Goal: Task Accomplishment & Management: Complete application form

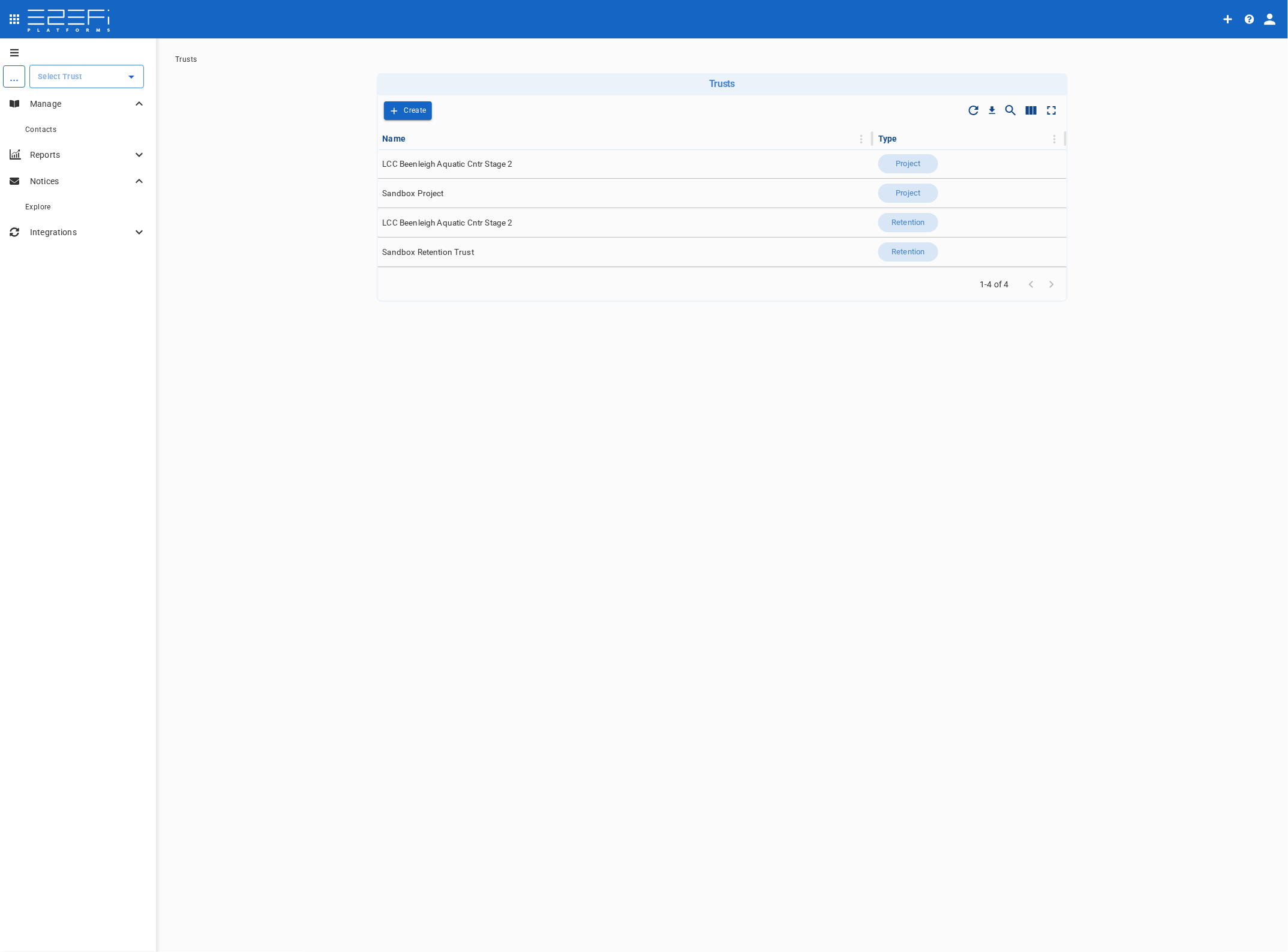
click at [59, 75] on input "text" at bounding box center [77, 76] width 86 height 12
click at [72, 130] on p "LCC Beenleigh A..." at bounding box center [59, 137] width 79 height 14
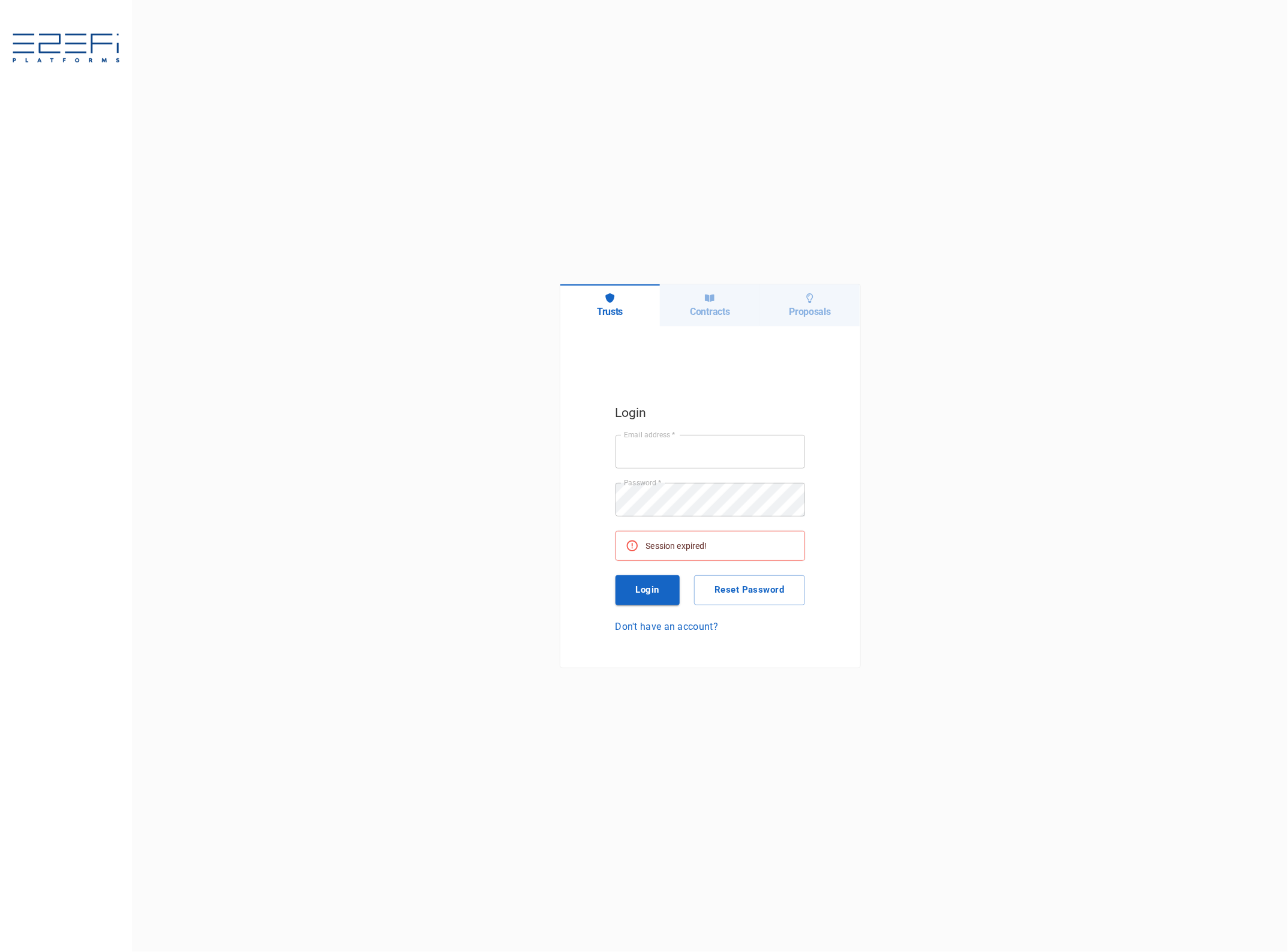
type input "[EMAIL_ADDRESS][DOMAIN_NAME]"
click at [651, 586] on button "Login" at bounding box center [647, 591] width 65 height 30
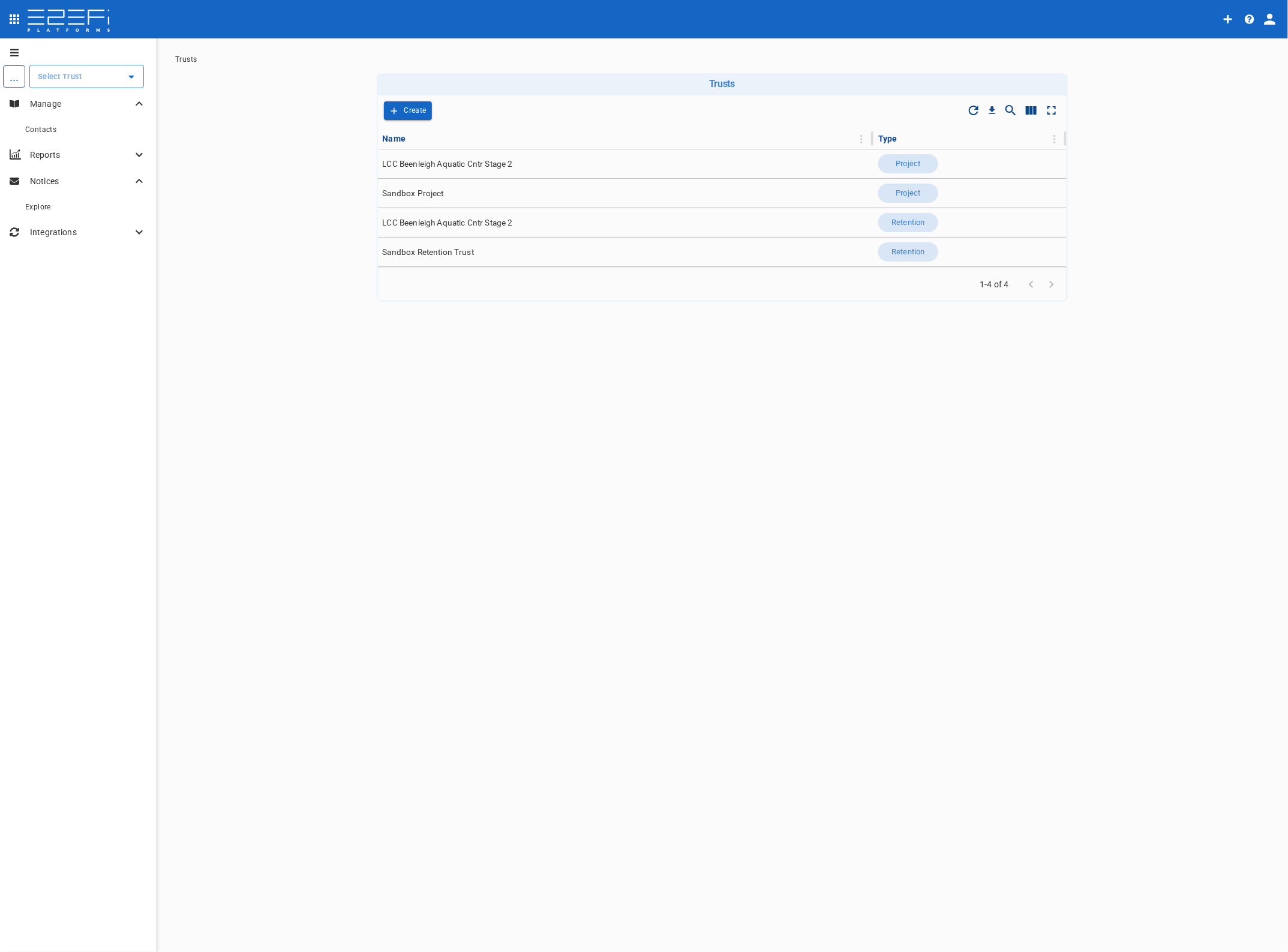
click at [61, 76] on input "text" at bounding box center [77, 76] width 86 height 12
click at [61, 133] on p "LCC Beenleigh A..." at bounding box center [59, 137] width 79 height 14
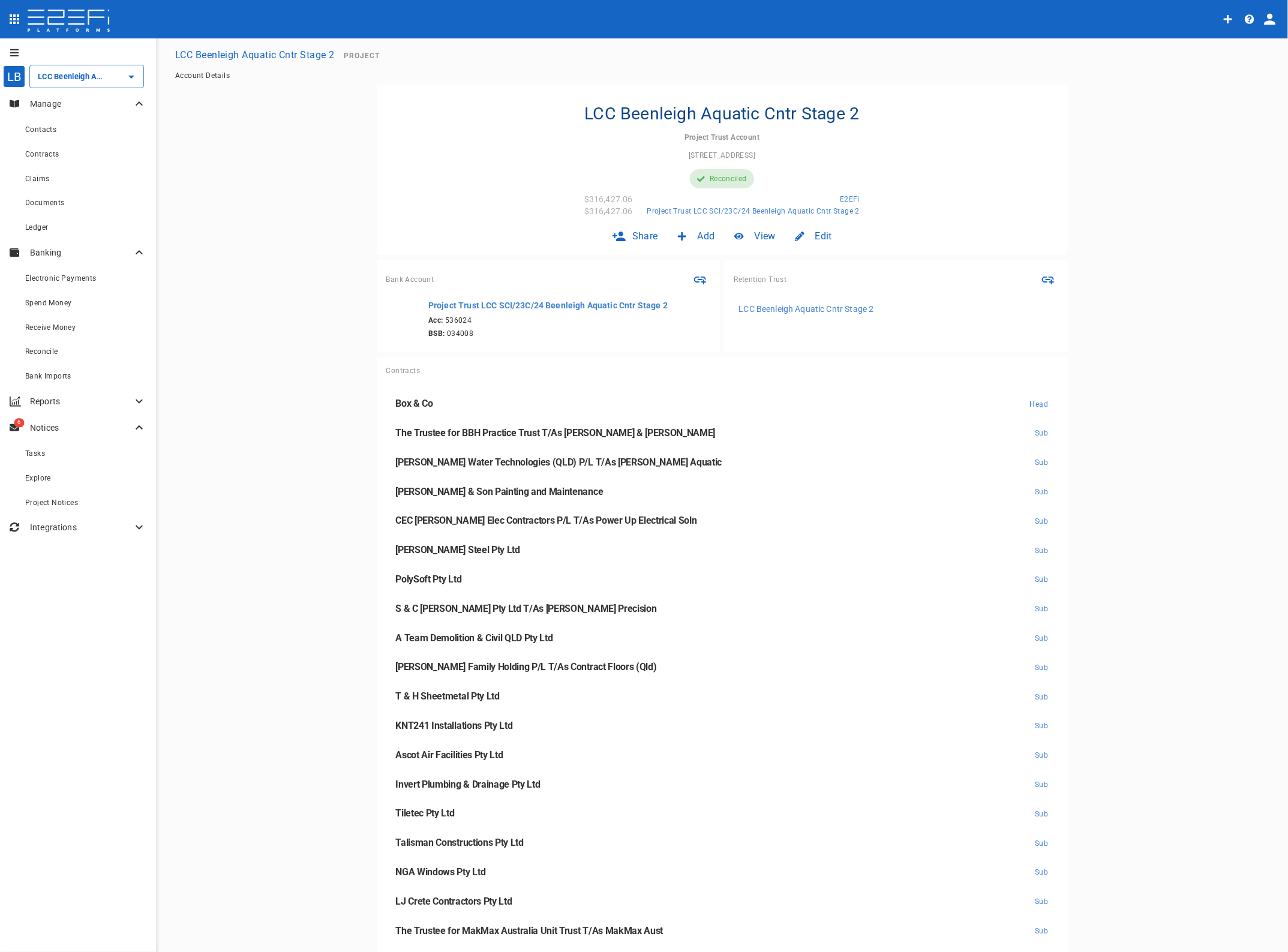
click at [43, 156] on span "Contracts" at bounding box center [43, 154] width 34 height 9
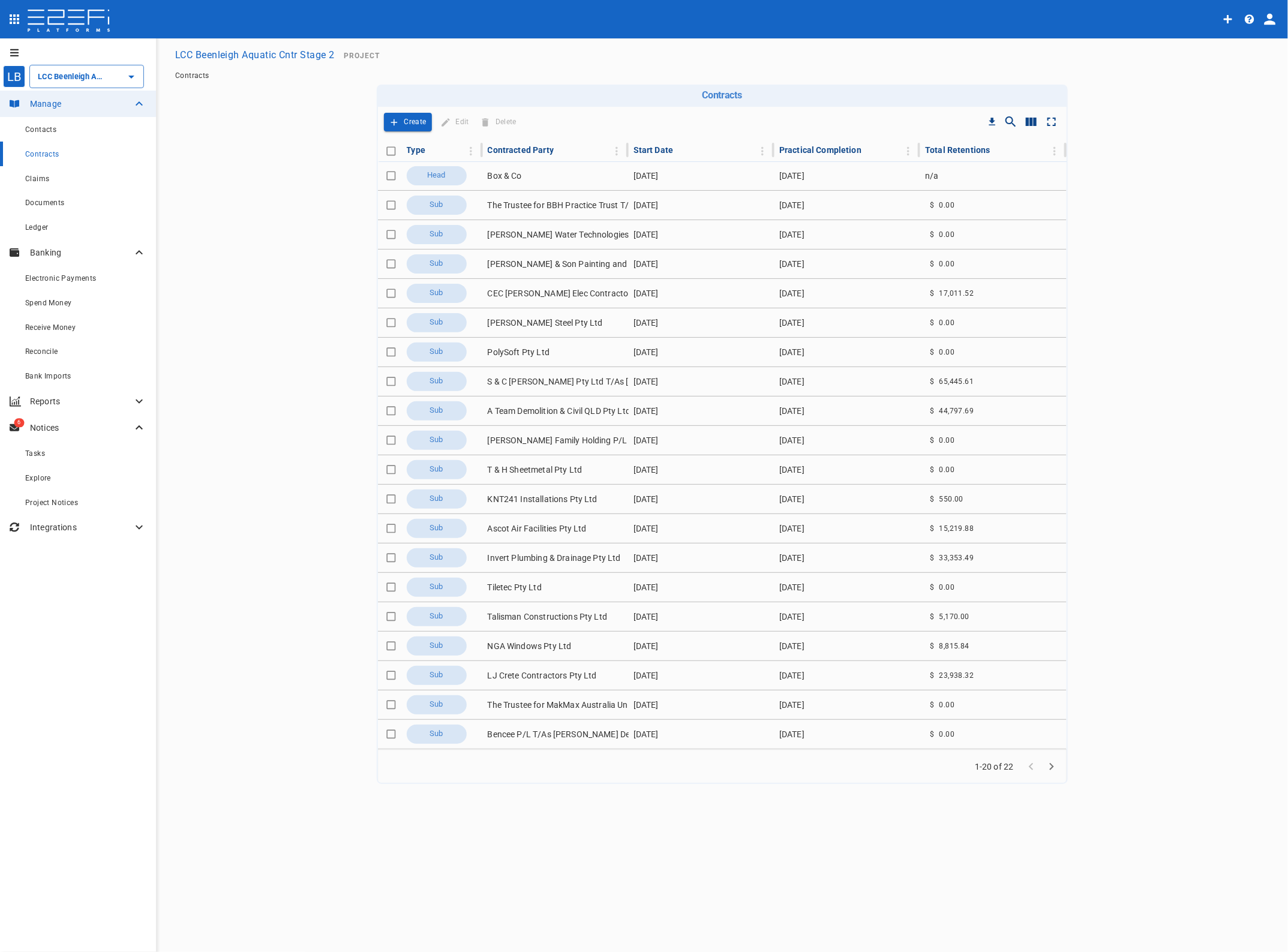
click at [38, 152] on span "Contracts" at bounding box center [43, 154] width 34 height 9
click at [411, 118] on p "Create" at bounding box center [415, 122] width 22 height 14
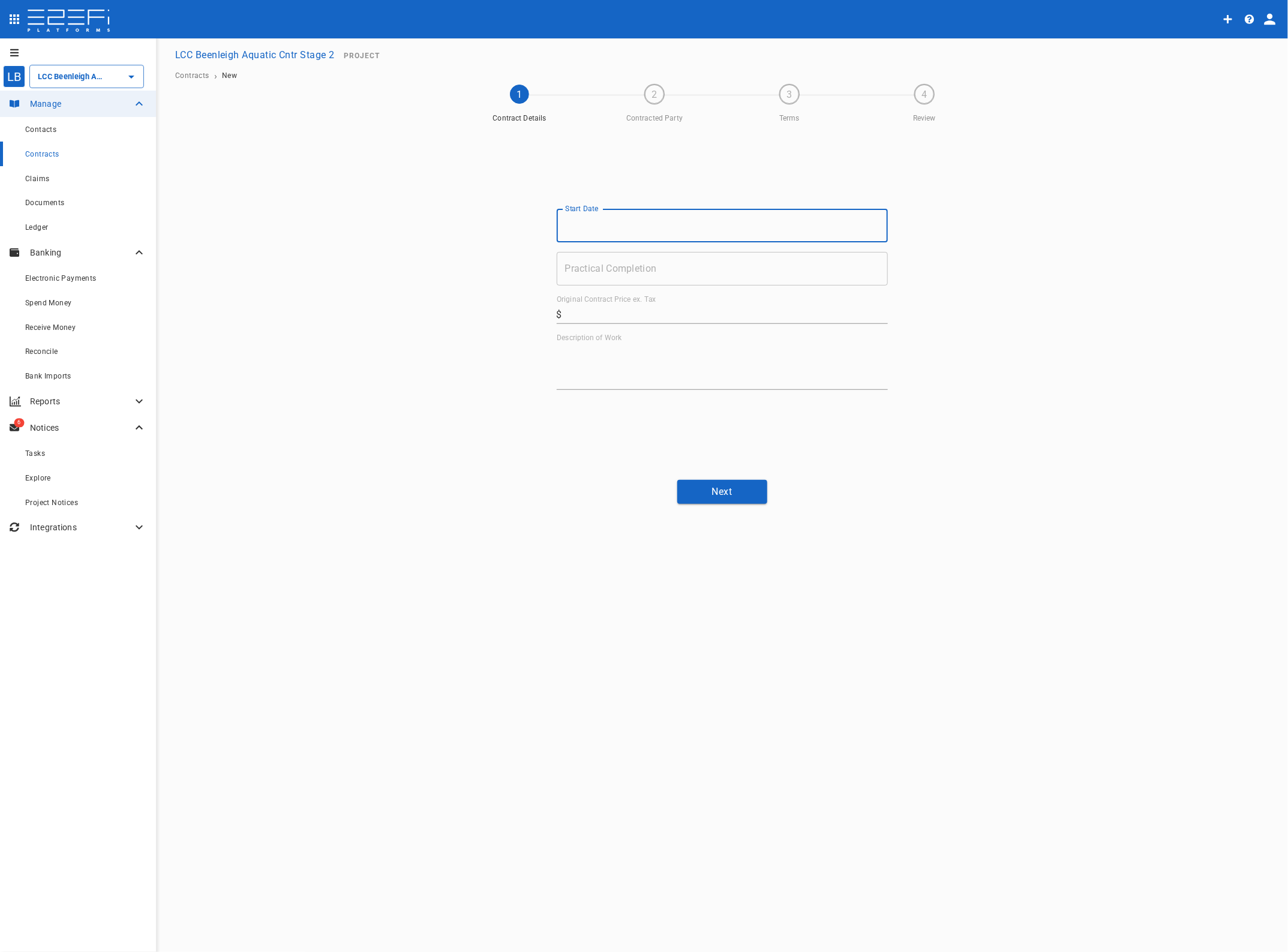
click at [606, 227] on input "Start Date" at bounding box center [722, 226] width 331 height 34
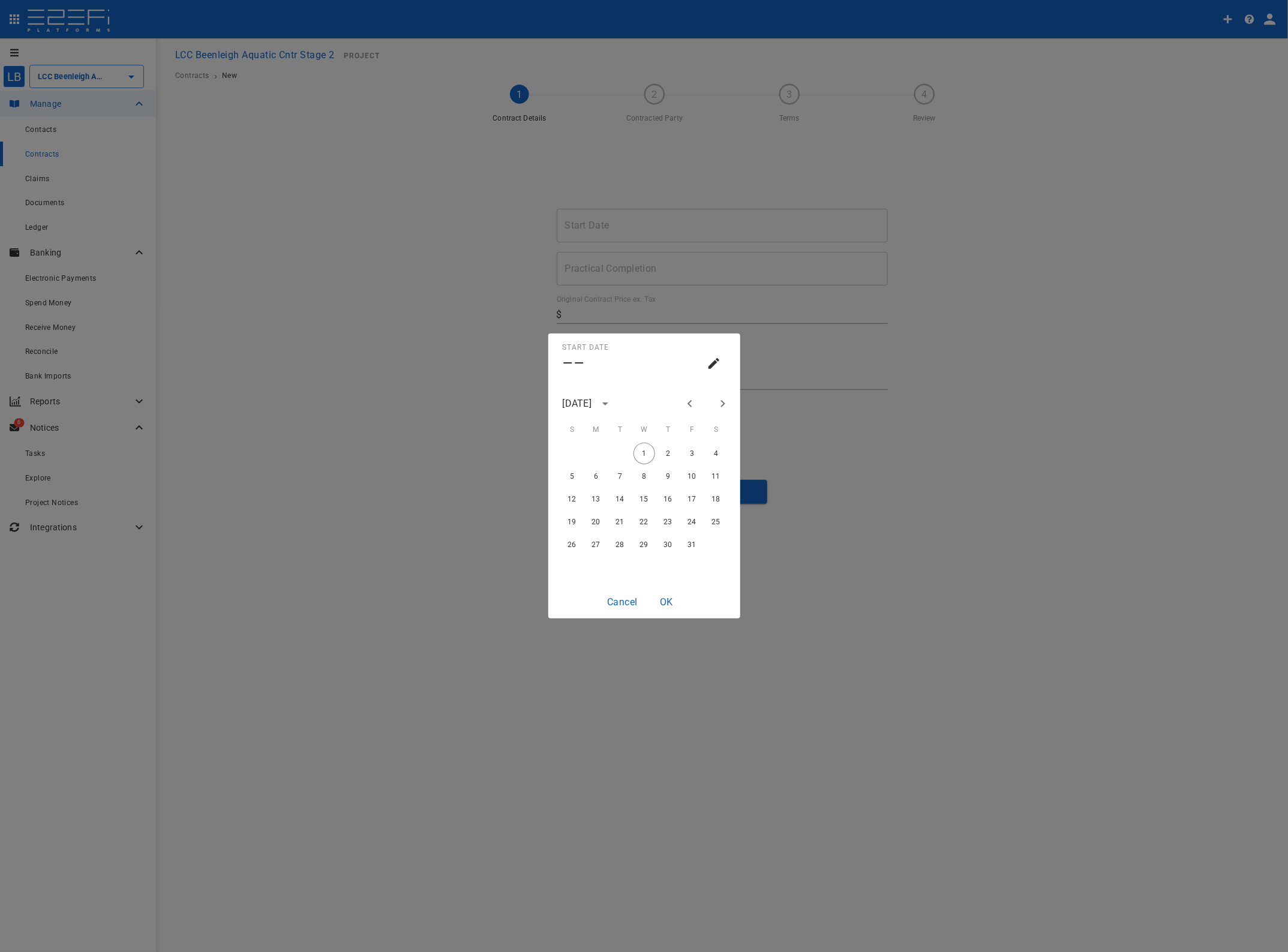
click at [689, 404] on icon "Previous month" at bounding box center [689, 404] width 14 height 14
click at [694, 451] on button "5" at bounding box center [692, 453] width 22 height 22
click at [724, 407] on icon "Next month" at bounding box center [722, 404] width 14 height 14
click at [575, 477] on button "5" at bounding box center [572, 476] width 22 height 22
click at [669, 603] on button "OK" at bounding box center [666, 602] width 39 height 24
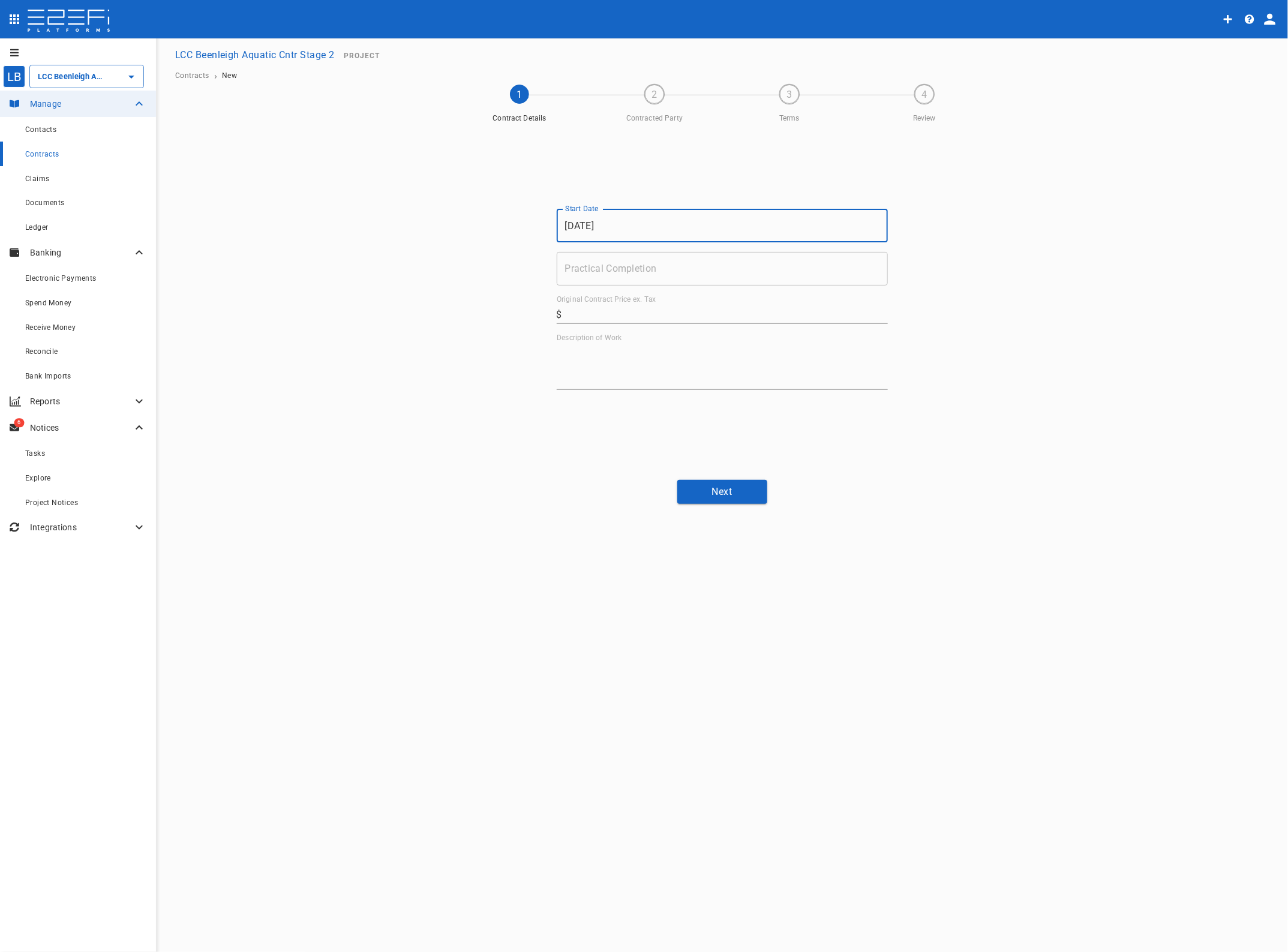
click at [617, 231] on input "[DATE]" at bounding box center [722, 226] width 331 height 34
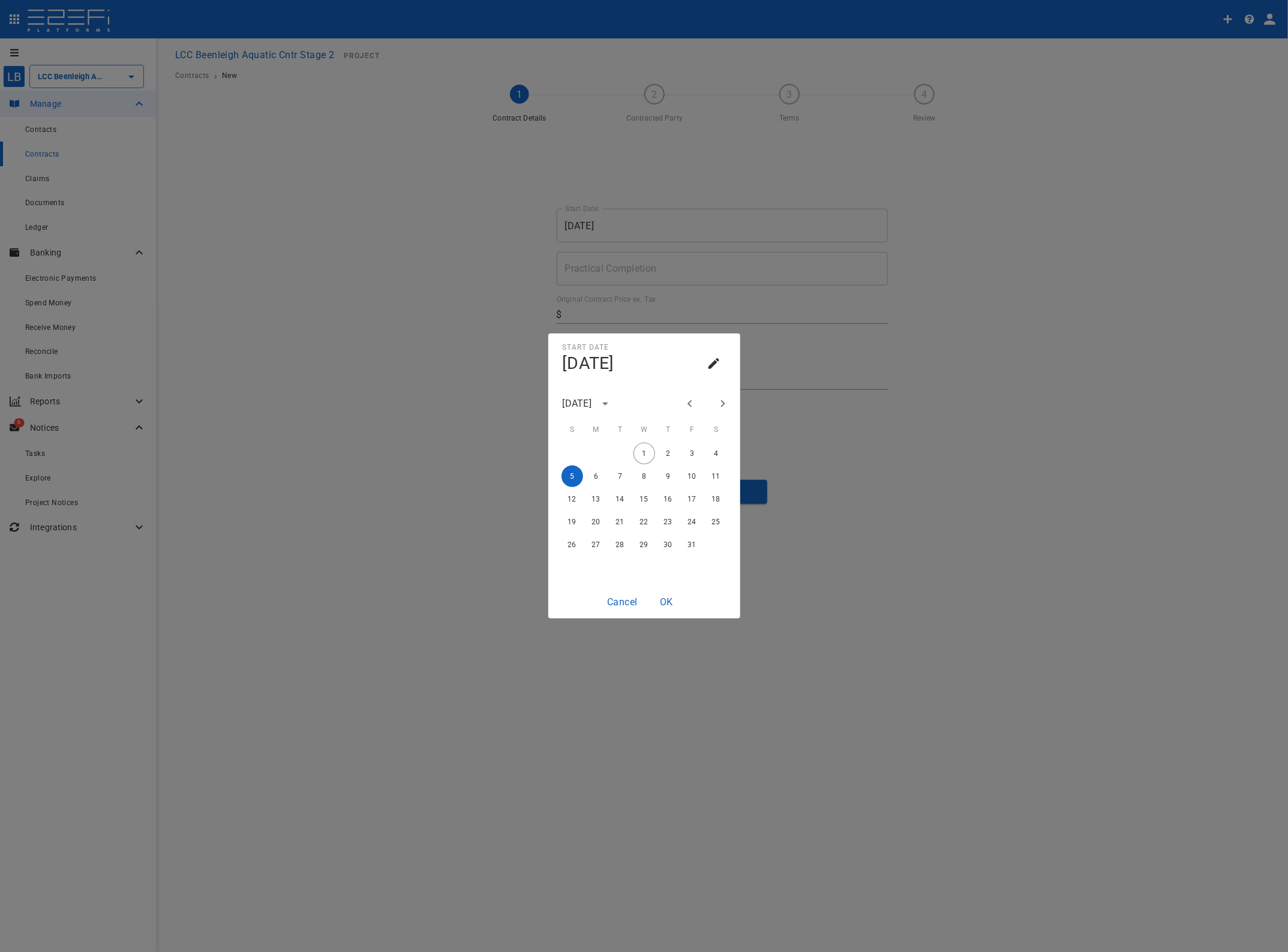
click at [691, 400] on icon "Previous month" at bounding box center [689, 404] width 14 height 14
click at [696, 448] on button "5" at bounding box center [692, 453] width 22 height 22
type input "[DATE]"
click at [667, 600] on button "OK" at bounding box center [666, 602] width 39 height 24
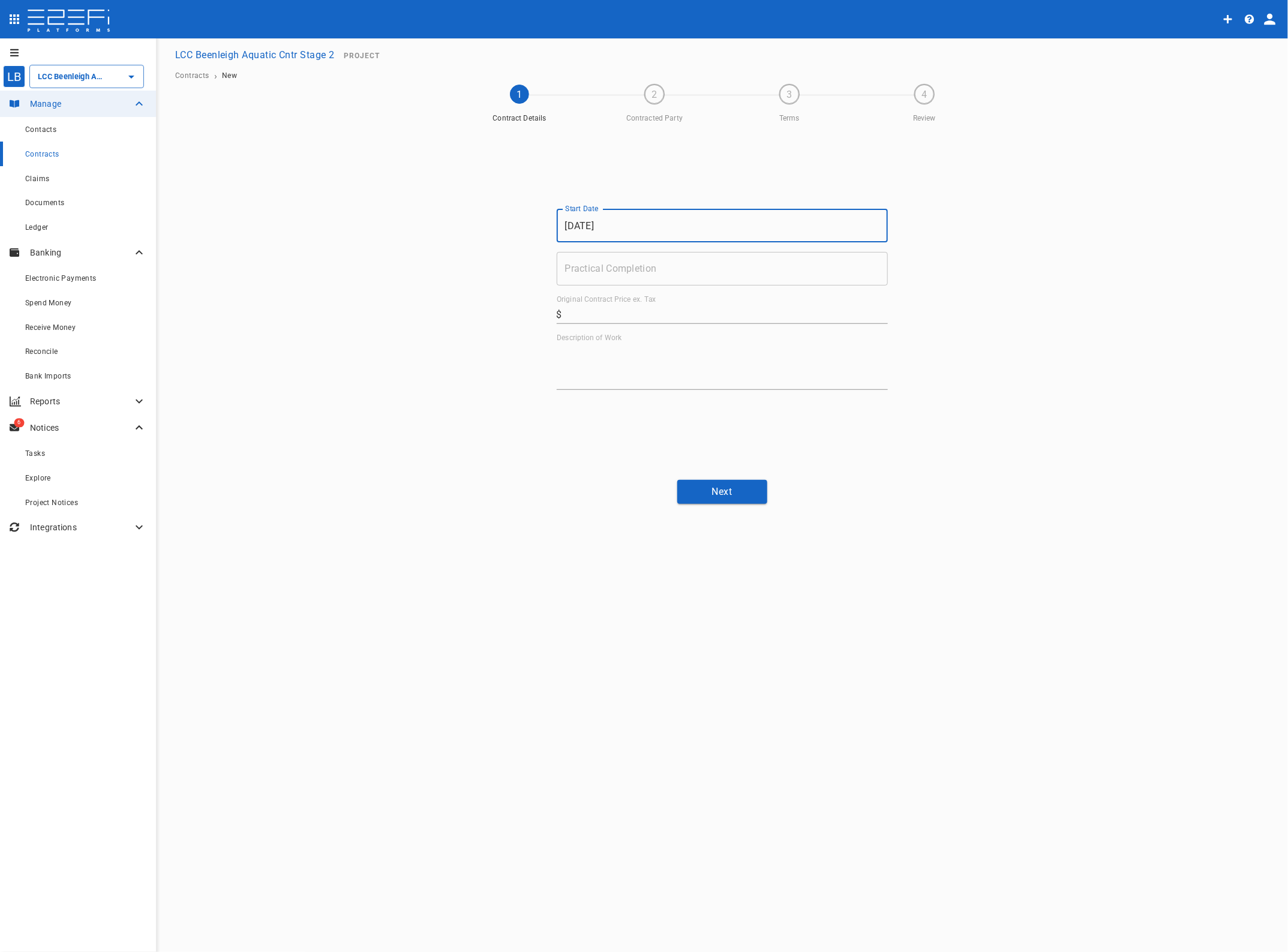
click at [595, 271] on input "Practical Completion" at bounding box center [722, 269] width 331 height 34
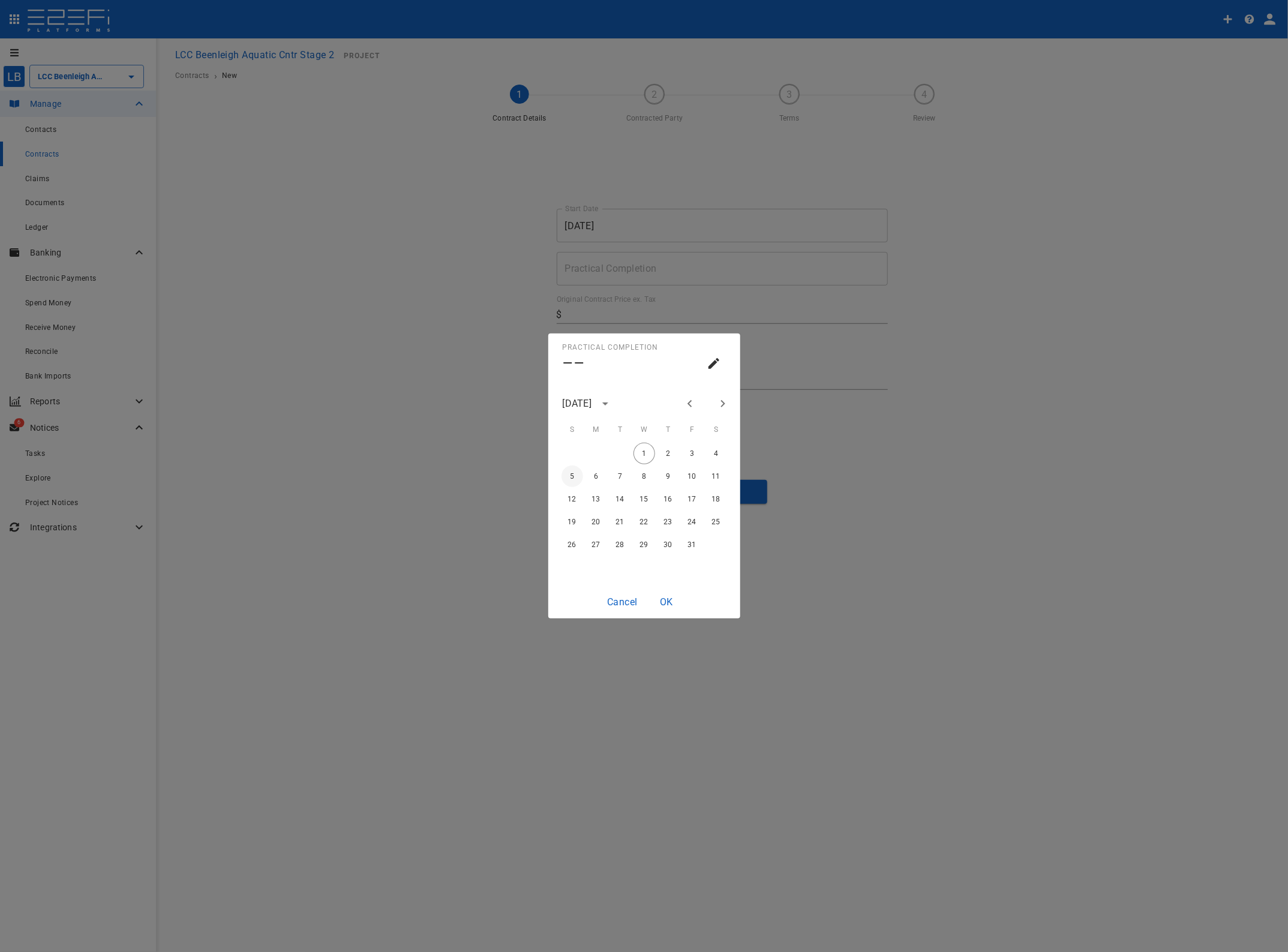
click at [577, 476] on button "5" at bounding box center [572, 476] width 22 height 22
type input "[DATE]"
click at [663, 597] on button "OK" at bounding box center [666, 602] width 39 height 24
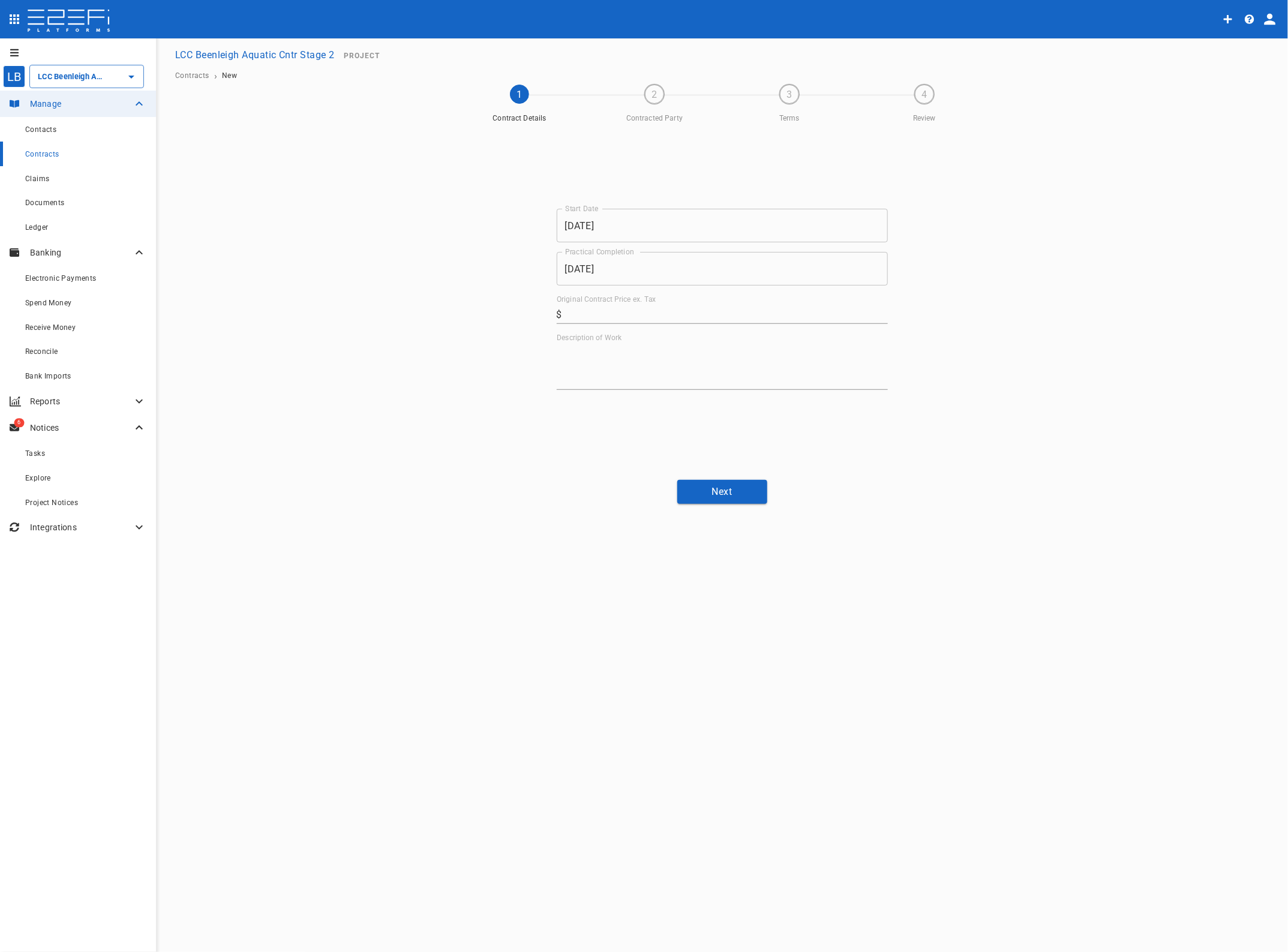
click at [576, 308] on input "Original Contract Price ex. Tax" at bounding box center [728, 314] width 321 height 19
type input "345,588.66"
click at [584, 372] on textarea "Description of Work" at bounding box center [722, 367] width 331 height 42
type textarea "Landscaping"
click at [736, 486] on button "Next" at bounding box center [722, 492] width 90 height 24
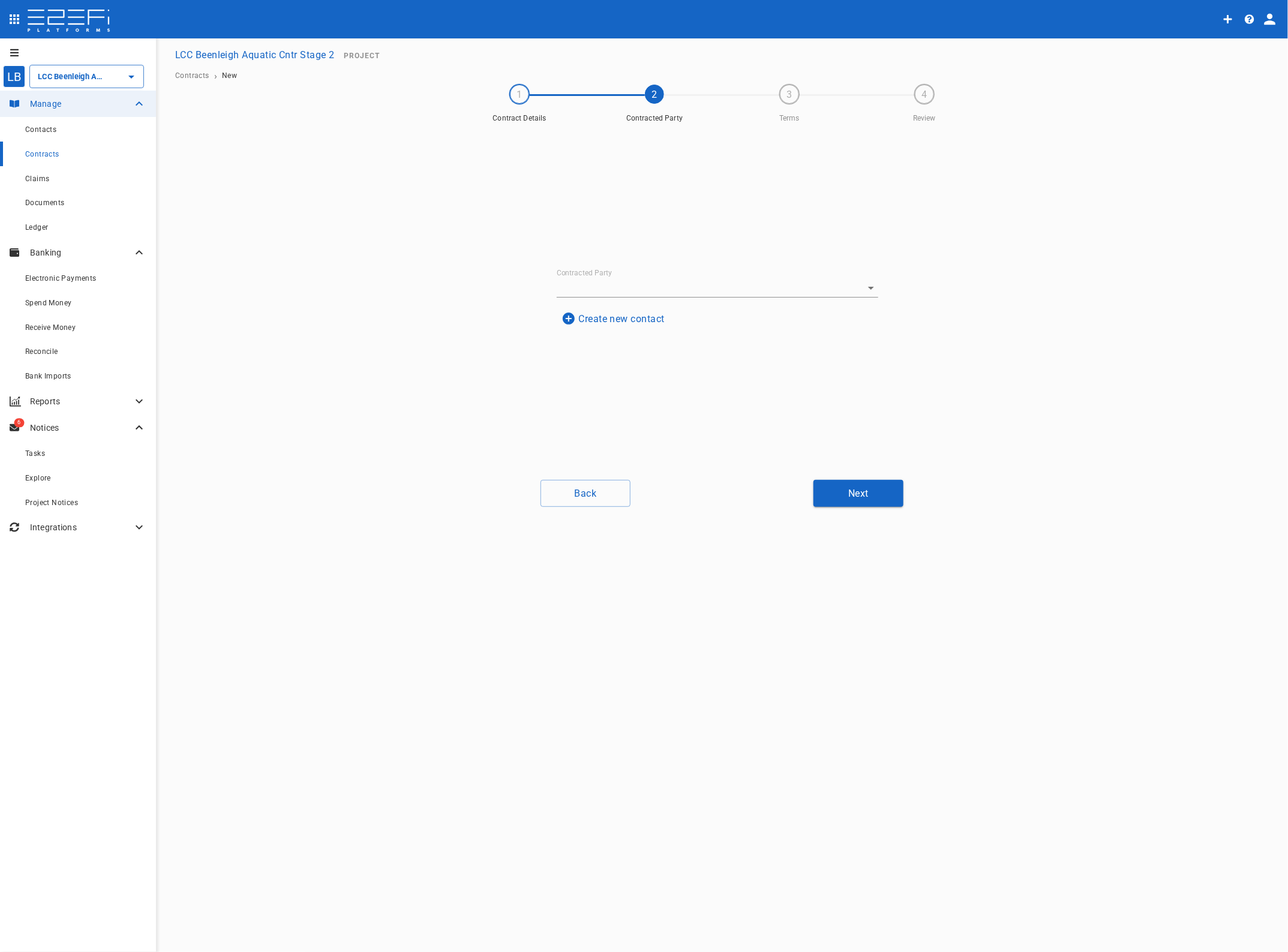
click at [641, 315] on button "Create new contact" at bounding box center [612, 319] width 112 height 24
click at [613, 199] on input "Name" at bounding box center [717, 199] width 293 height 19
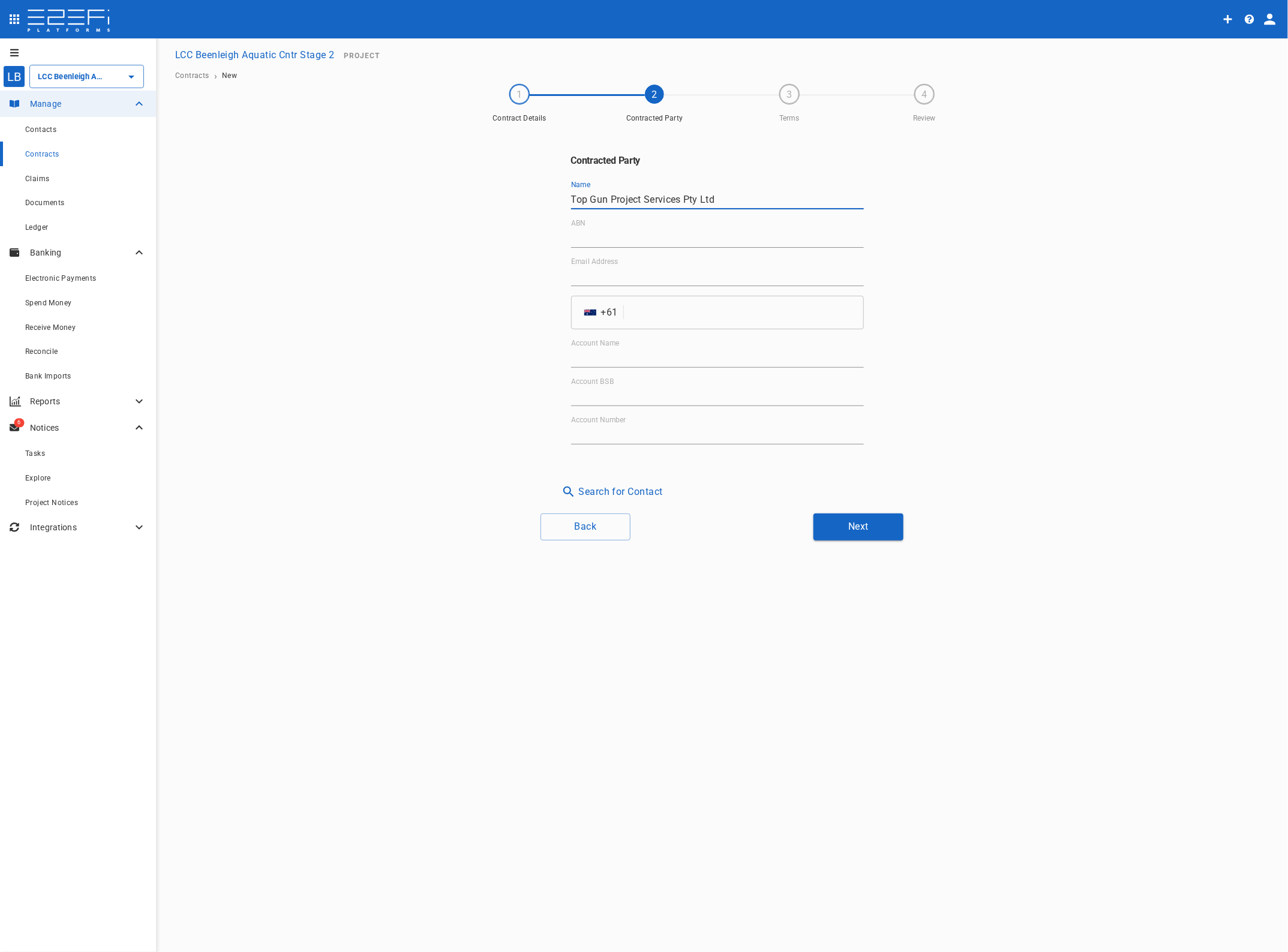
type input "Top Gun Project Services Pty Ltd"
click at [582, 237] on input "ABN" at bounding box center [717, 238] width 293 height 19
click at [587, 238] on input "ABN" at bounding box center [717, 238] width 293 height 19
type input "48 610 492 558"
click at [595, 273] on input "Email Address" at bounding box center [717, 276] width 293 height 19
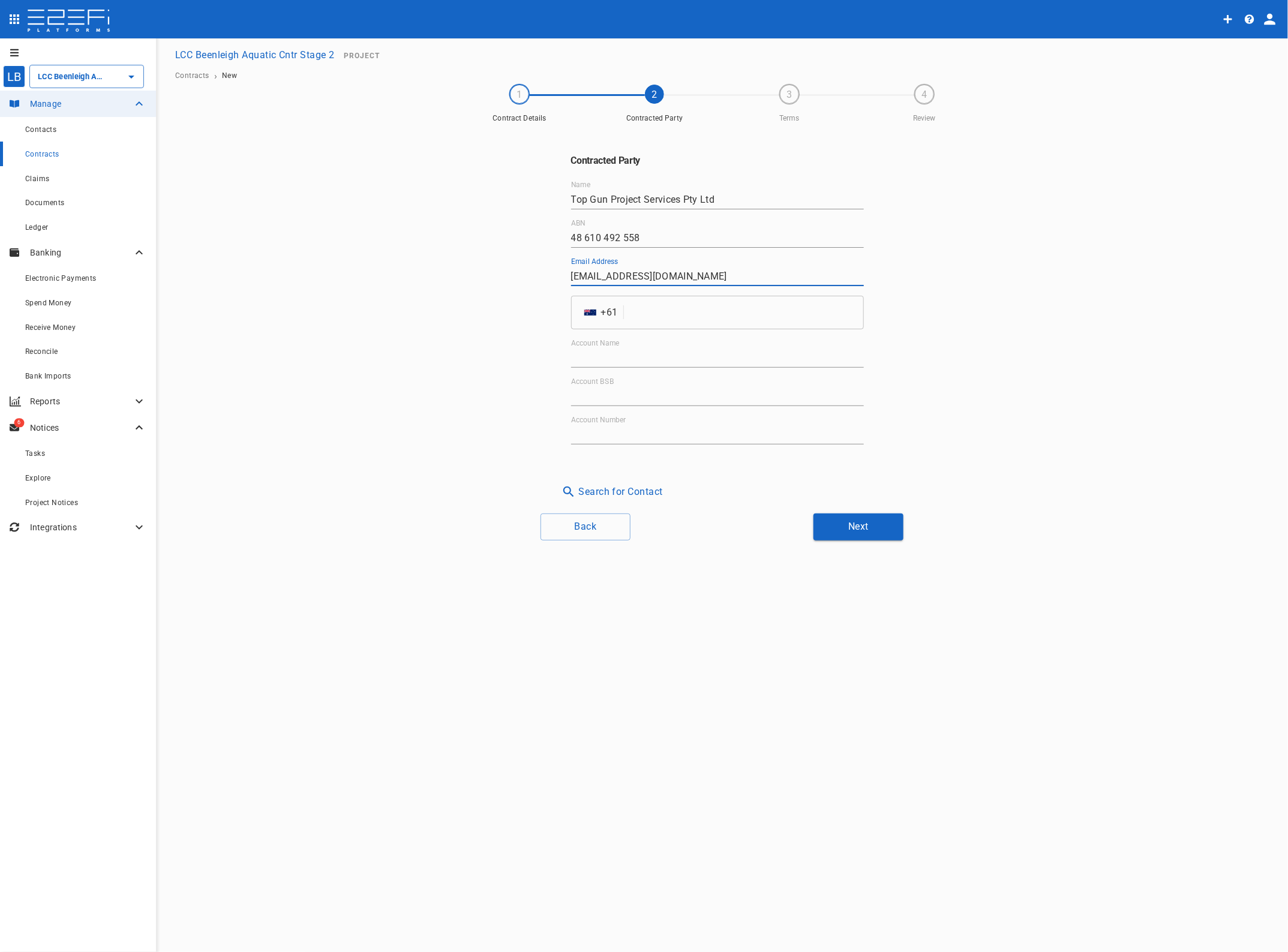
type input "[EMAIL_ADDRESS][DOMAIN_NAME]"
click at [657, 312] on input "tel" at bounding box center [746, 313] width 234 height 34
type input "738013524"
click at [620, 358] on input "Account Name" at bounding box center [717, 358] width 293 height 19
type input "Top Gun Project Services Pty Ltd"
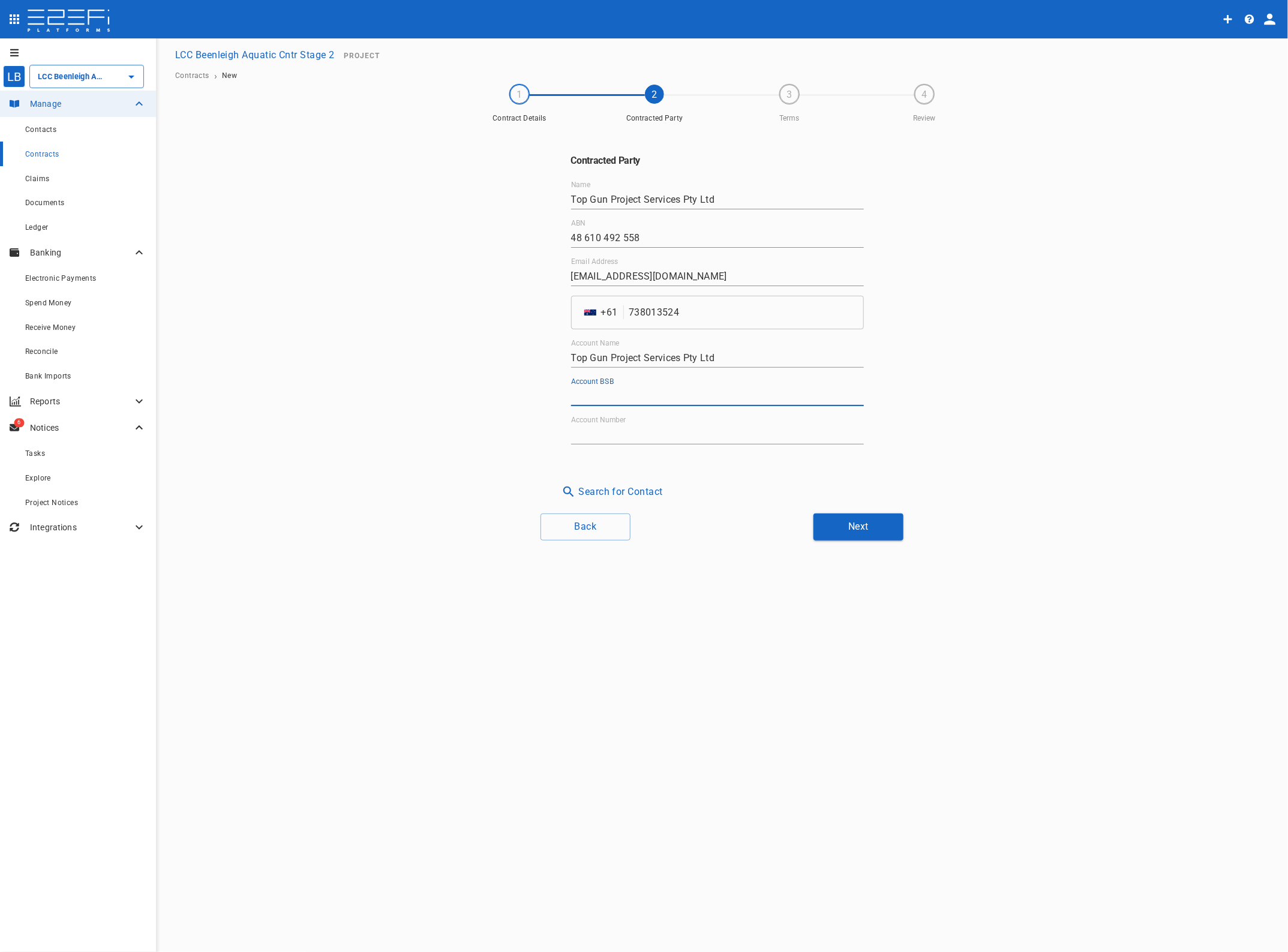
click at [579, 391] on input "Account BSB" at bounding box center [717, 396] width 293 height 19
type input "064-170"
click at [586, 431] on input "Account Number" at bounding box center [717, 435] width 293 height 19
type input "10705331"
click at [840, 527] on button "Next" at bounding box center [858, 527] width 90 height 27
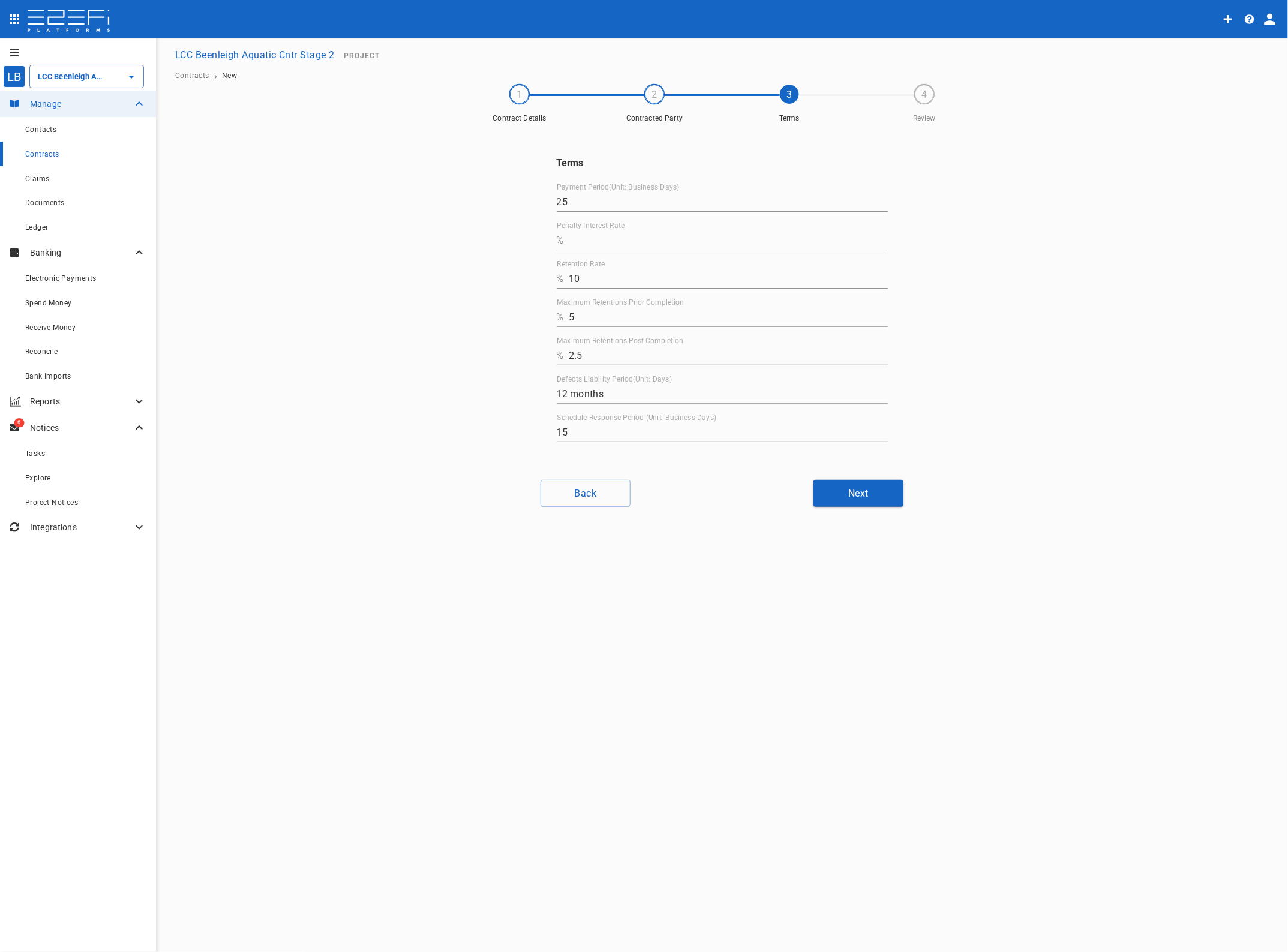
click at [579, 238] on input "Penalty Interest Rate" at bounding box center [729, 240] width 319 height 19
type input "0"
click at [562, 395] on input "12 months" at bounding box center [722, 394] width 331 height 19
type input "15 months"
click at [865, 487] on button "Next" at bounding box center [858, 493] width 90 height 27
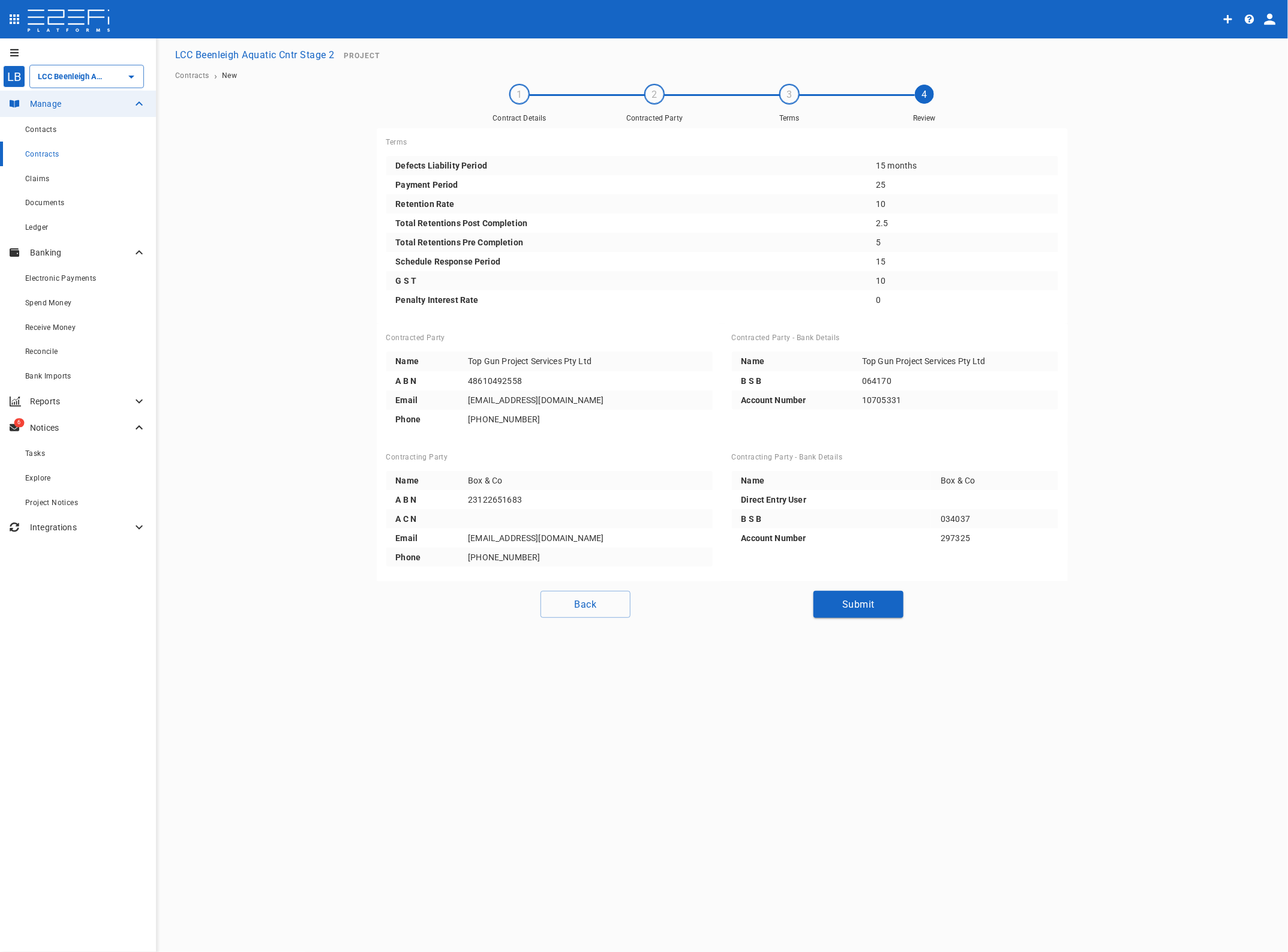
click at [863, 601] on button "Submit" at bounding box center [858, 604] width 90 height 27
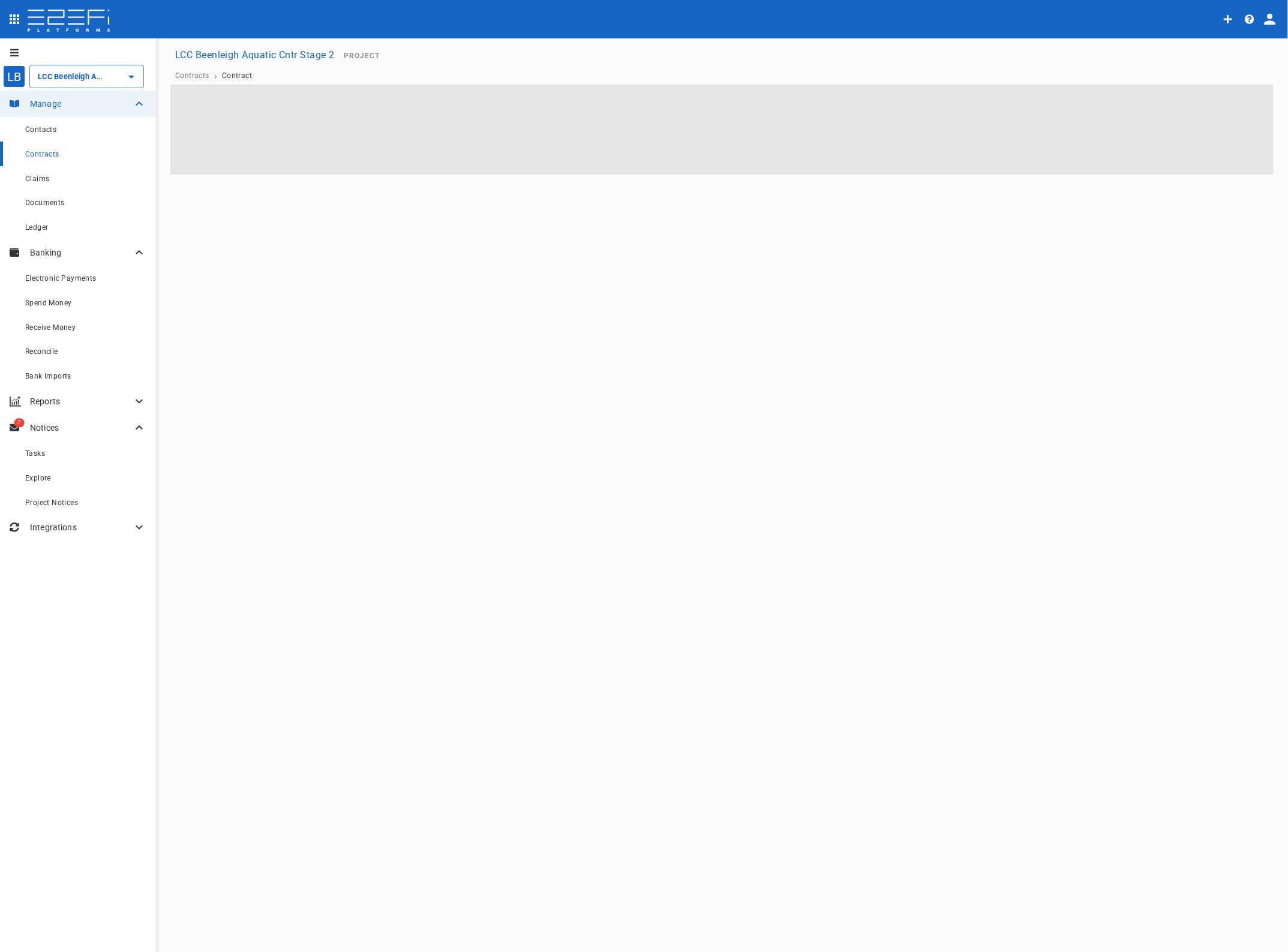
type input "LCC Beenleigh Aquatic Cntr Stage 2"
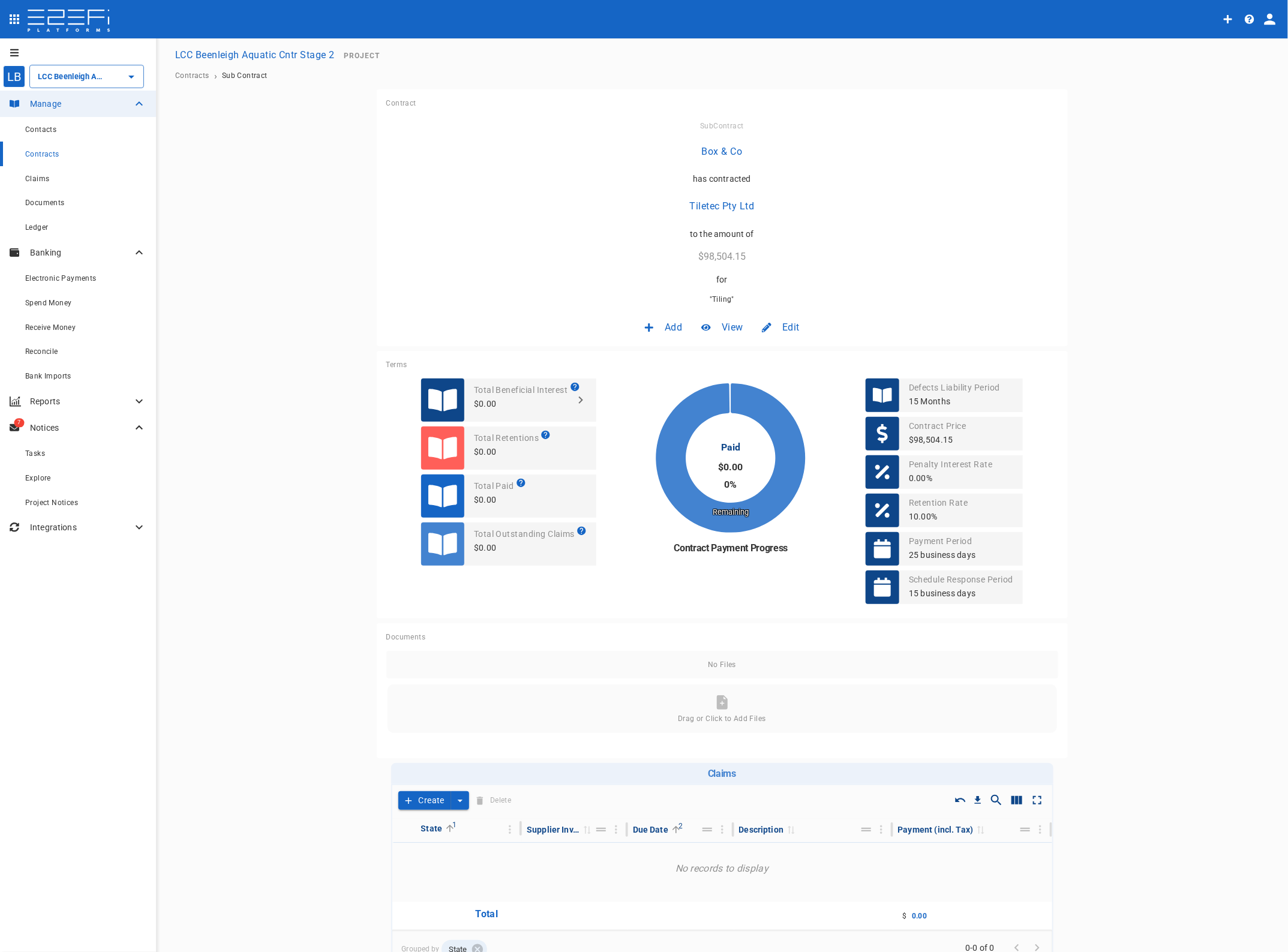
click at [52, 424] on p "Notices" at bounding box center [81, 427] width 102 height 12
click at [48, 426] on p "Notices" at bounding box center [81, 427] width 102 height 12
click at [43, 454] on span "Tasks" at bounding box center [35, 453] width 20 height 9
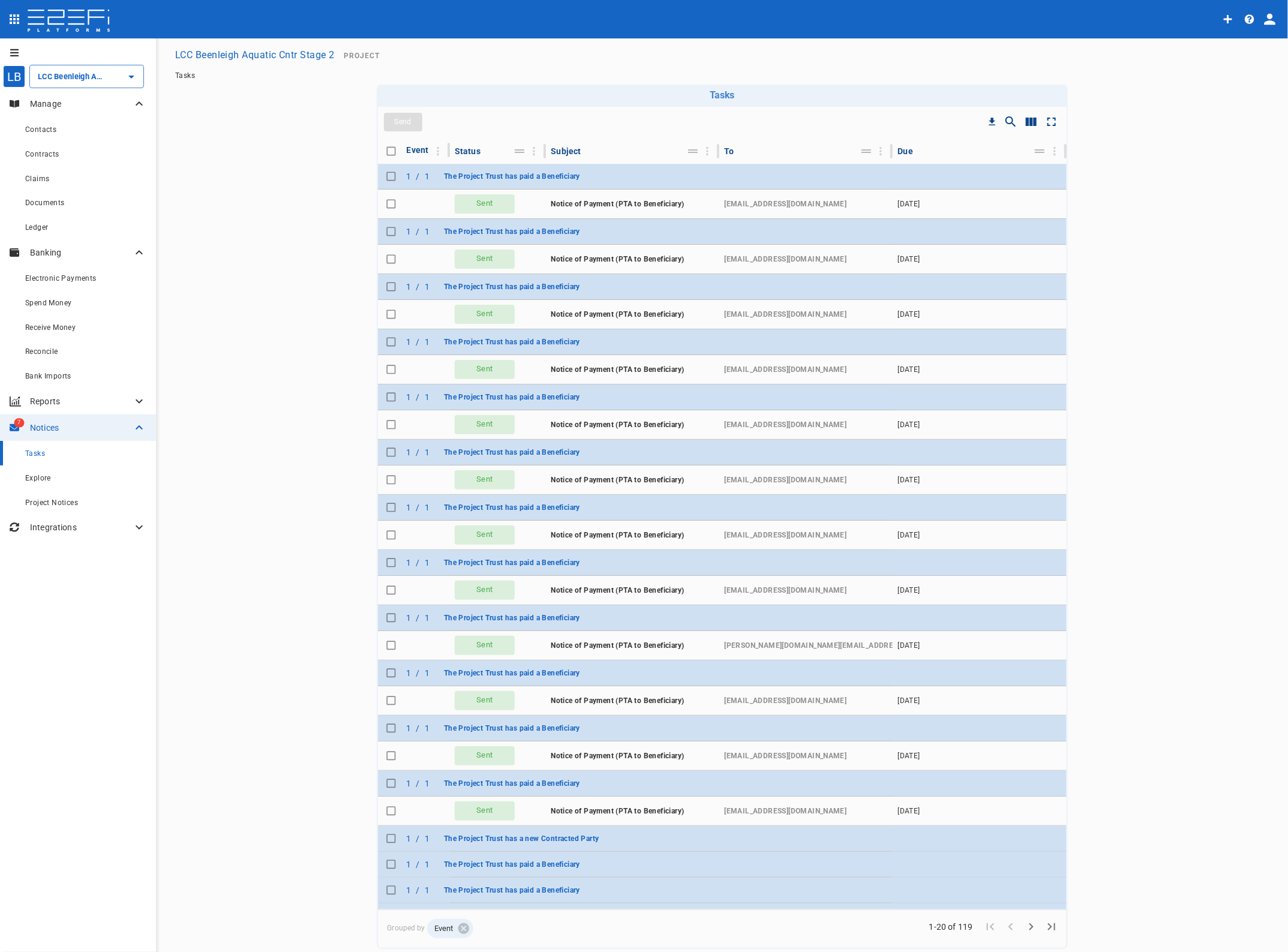
click at [33, 448] on div "Tasks" at bounding box center [86, 454] width 121 height 15
click at [34, 476] on span "Explore" at bounding box center [38, 477] width 26 height 9
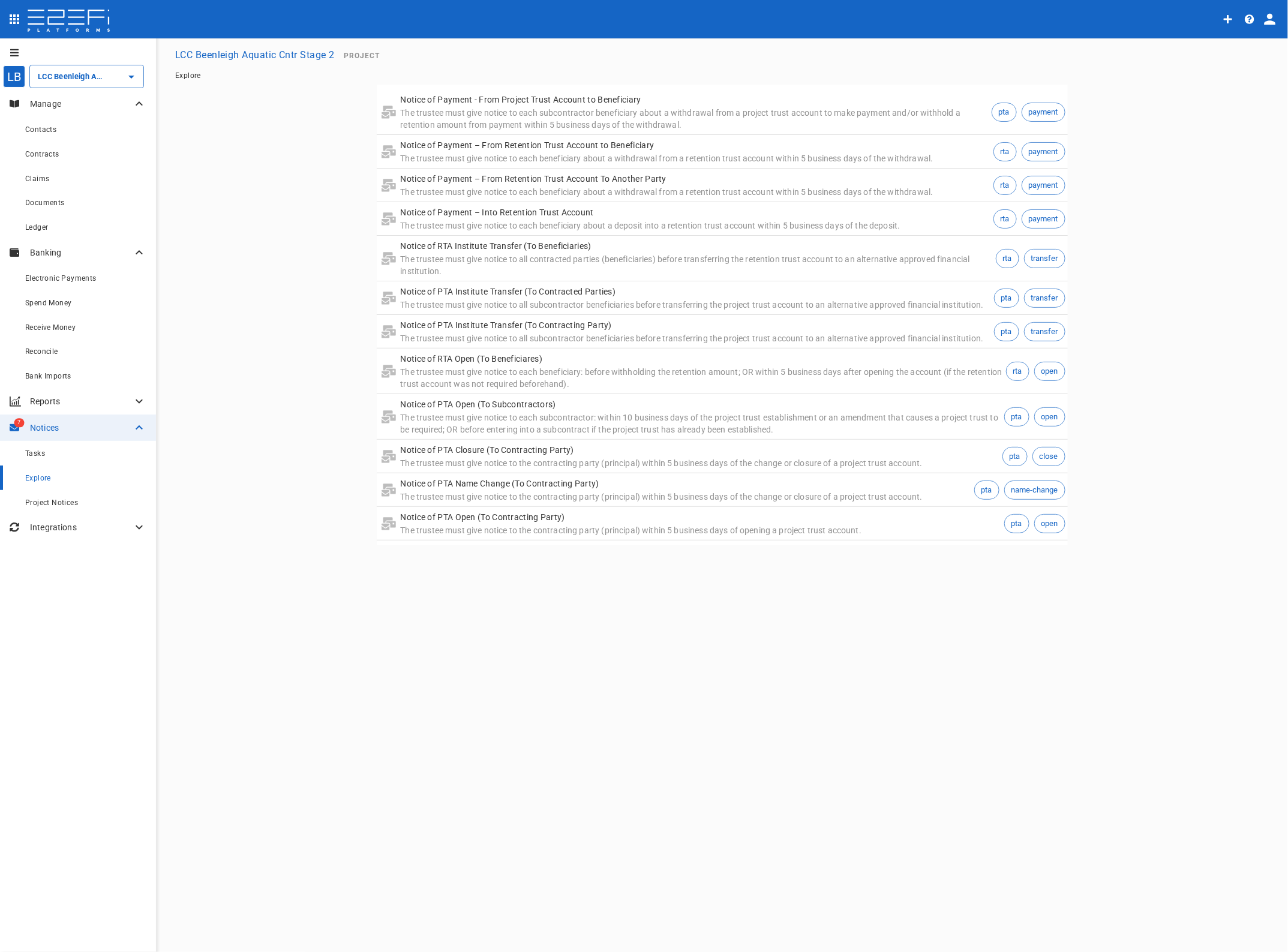
click at [34, 498] on span "Project Notices" at bounding box center [52, 502] width 53 height 9
click at [228, 597] on span "Notice of PTA Open (To Subcontractors)" at bounding box center [238, 599] width 139 height 9
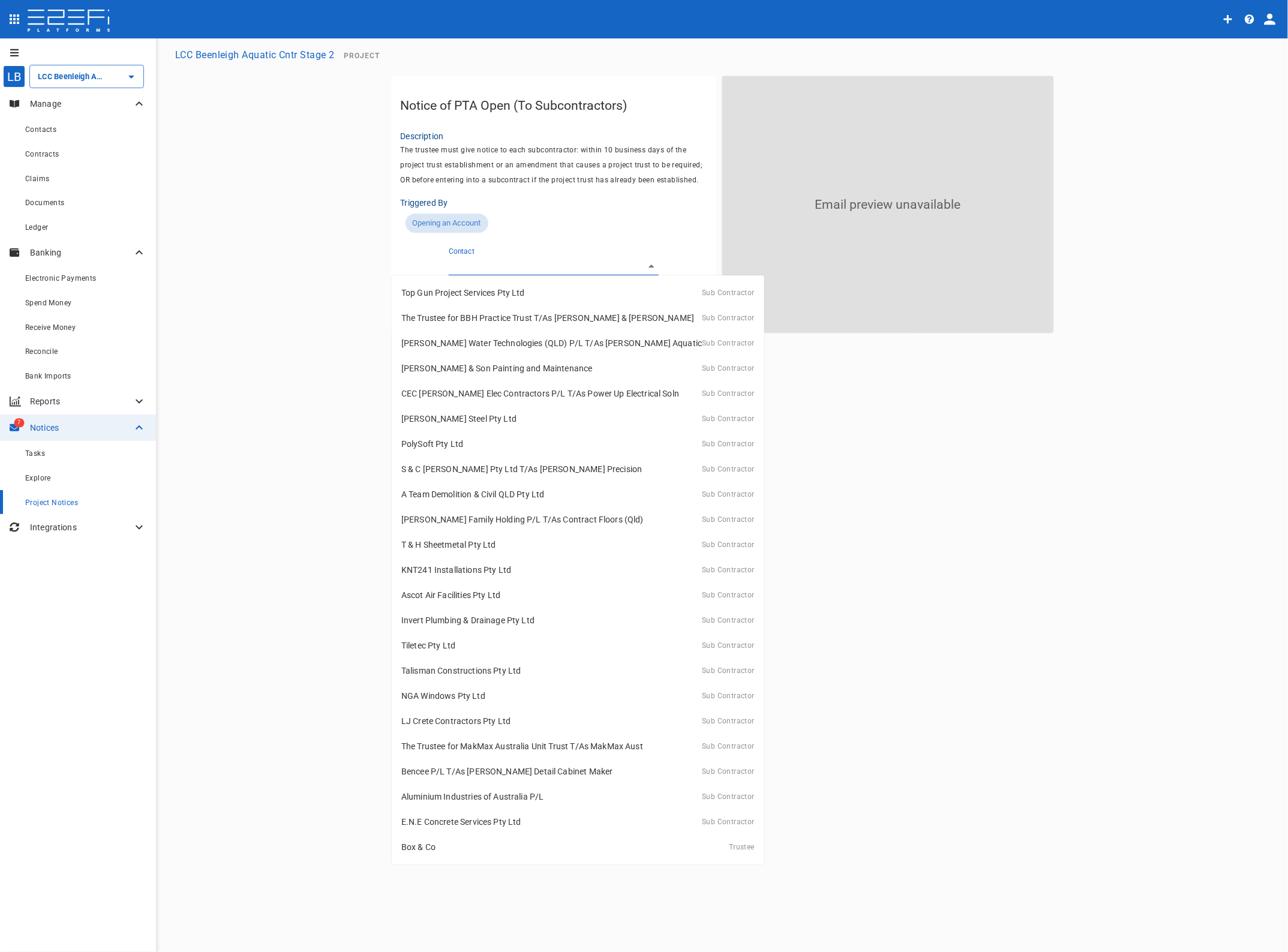
click at [489, 270] on body "LB LCC Beenleigh Aquatic Cntr Stage 2 ​ Manage Contacts Contracts Claims Docume…" at bounding box center [644, 476] width 1288 height 952
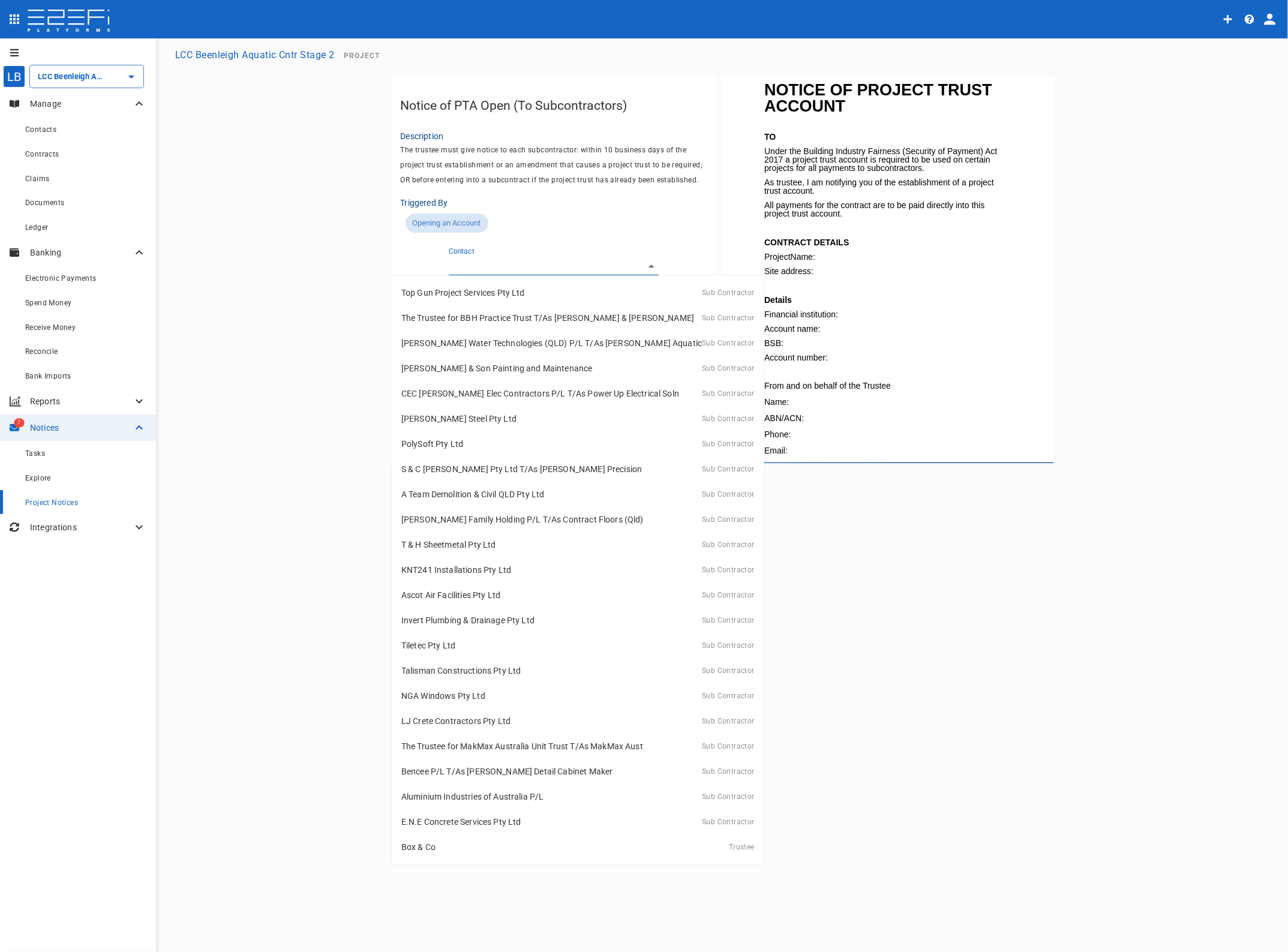
click at [475, 293] on p "Top Gun Project Services Pty Ltd" at bounding box center [463, 292] width 124 height 12
type input "G968WACG00028G45"
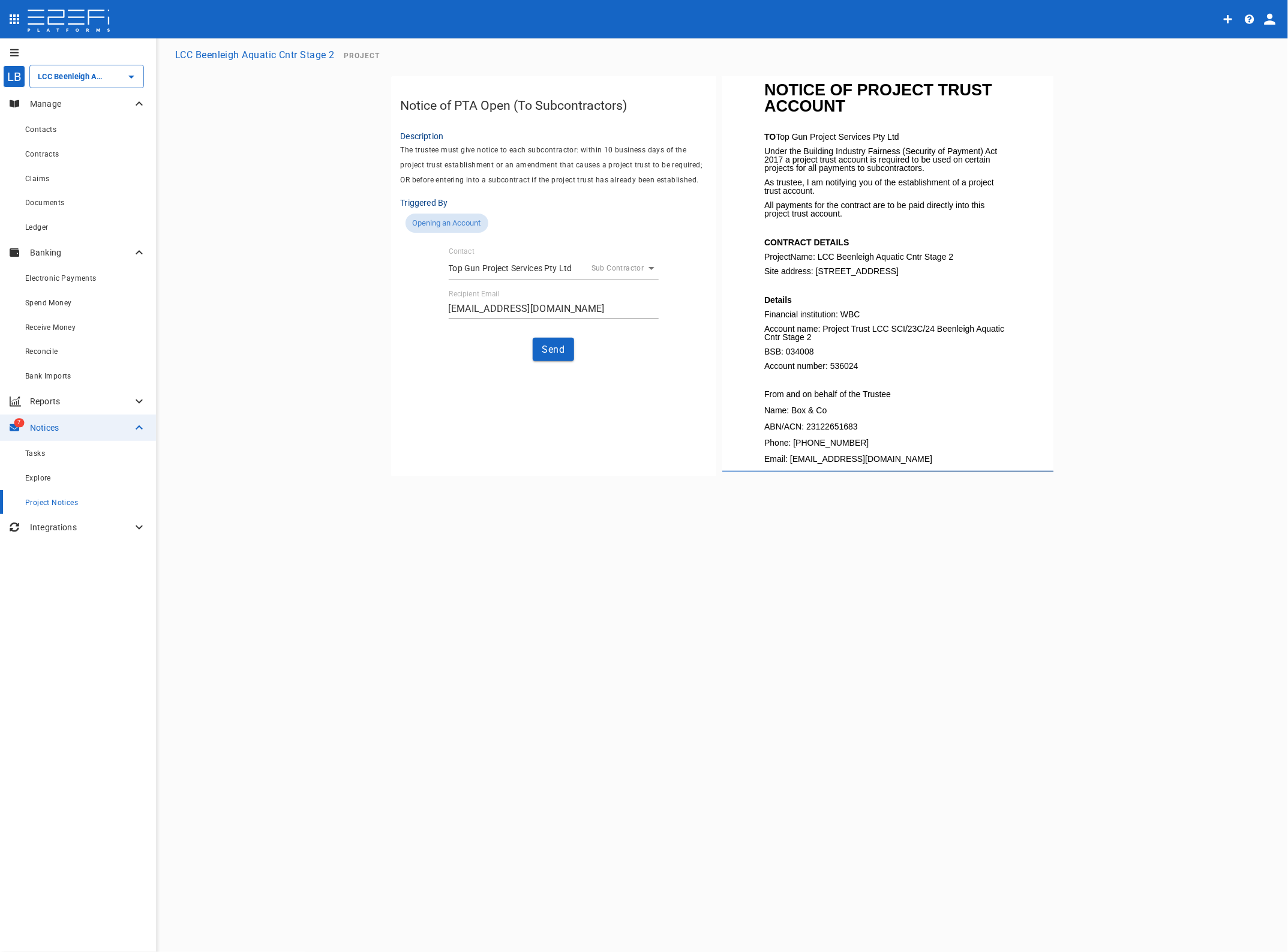
click at [551, 347] on button "Send" at bounding box center [554, 349] width 42 height 24
click at [34, 451] on span "Tasks" at bounding box center [35, 453] width 20 height 9
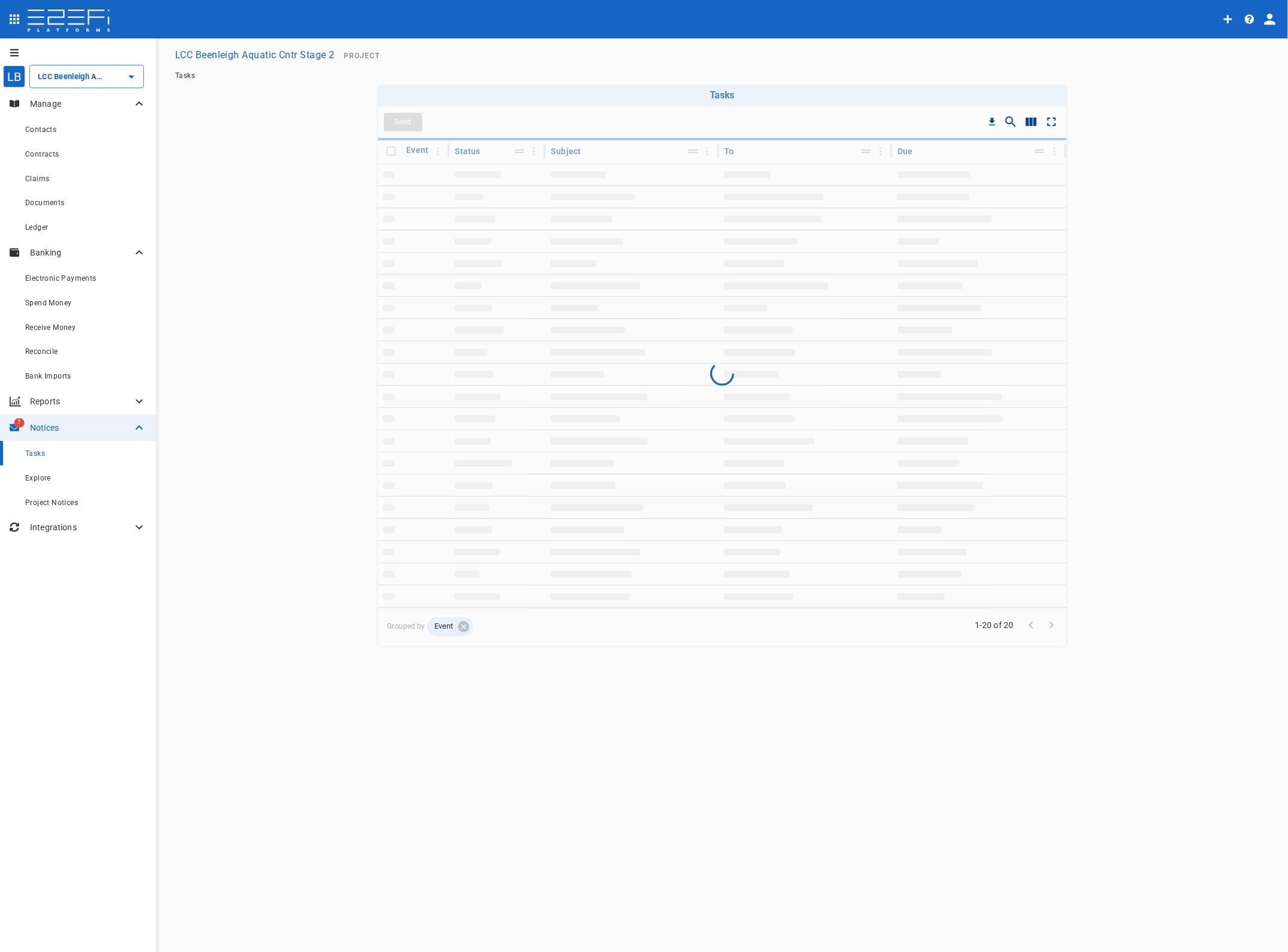
click at [48, 426] on p "Notices" at bounding box center [81, 427] width 102 height 12
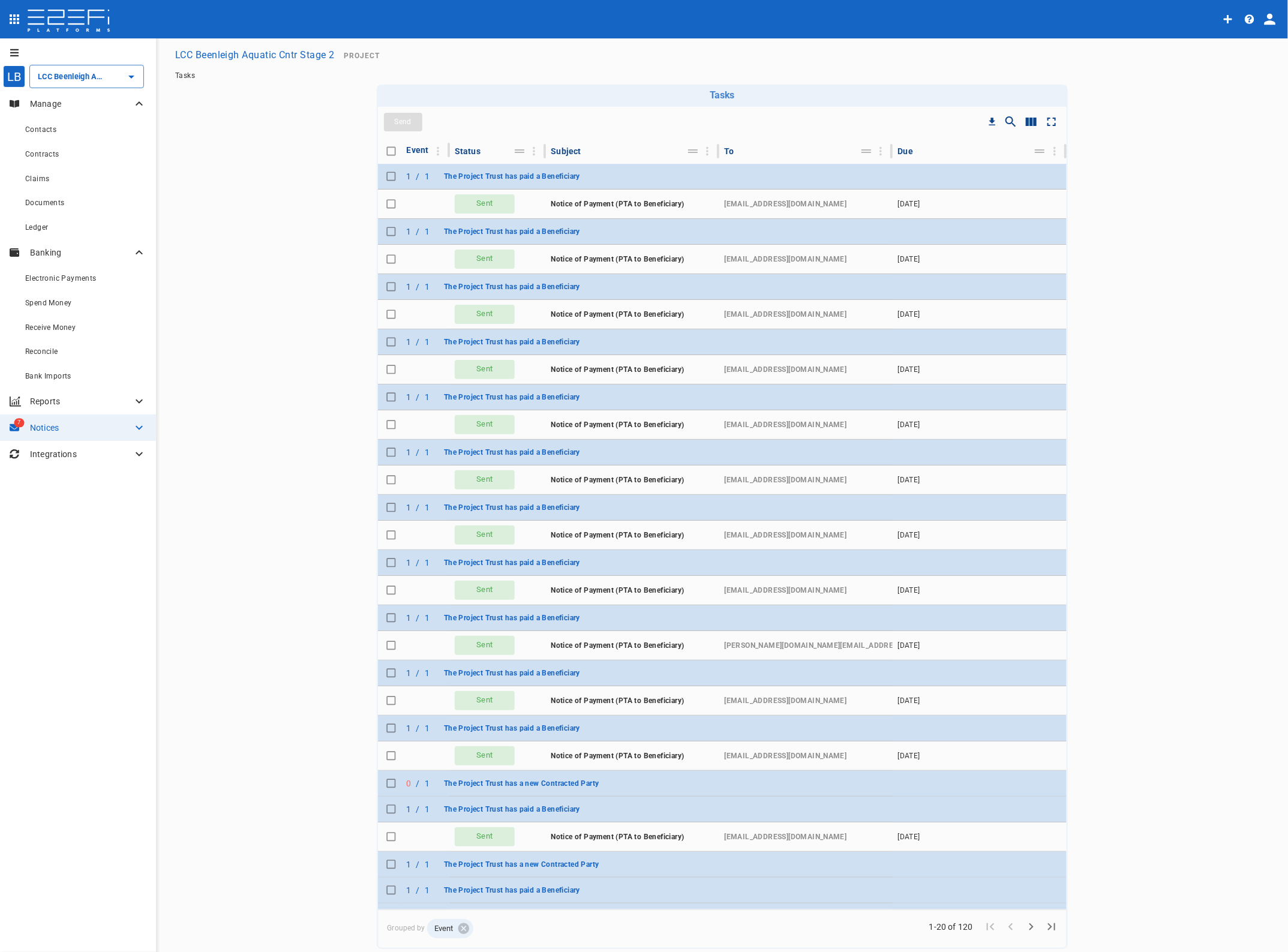
click at [480, 861] on button "The Project Trust has a new Contracted Party" at bounding box center [522, 864] width 165 height 16
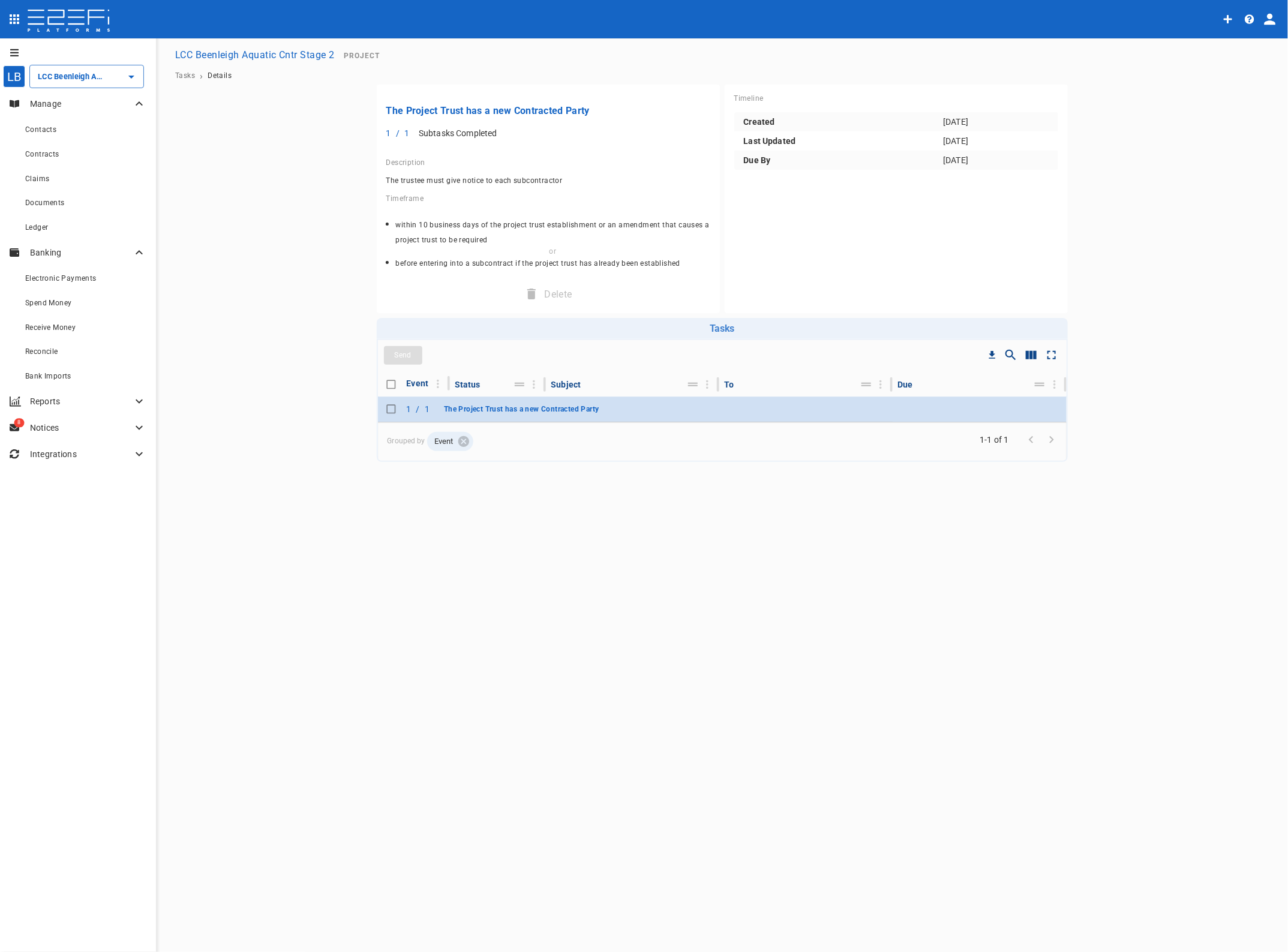
click at [460, 408] on span "The Project Trust has a new Contracted Party" at bounding box center [522, 408] width 155 height 9
click at [181, 72] on span "Tasks" at bounding box center [184, 76] width 20 height 9
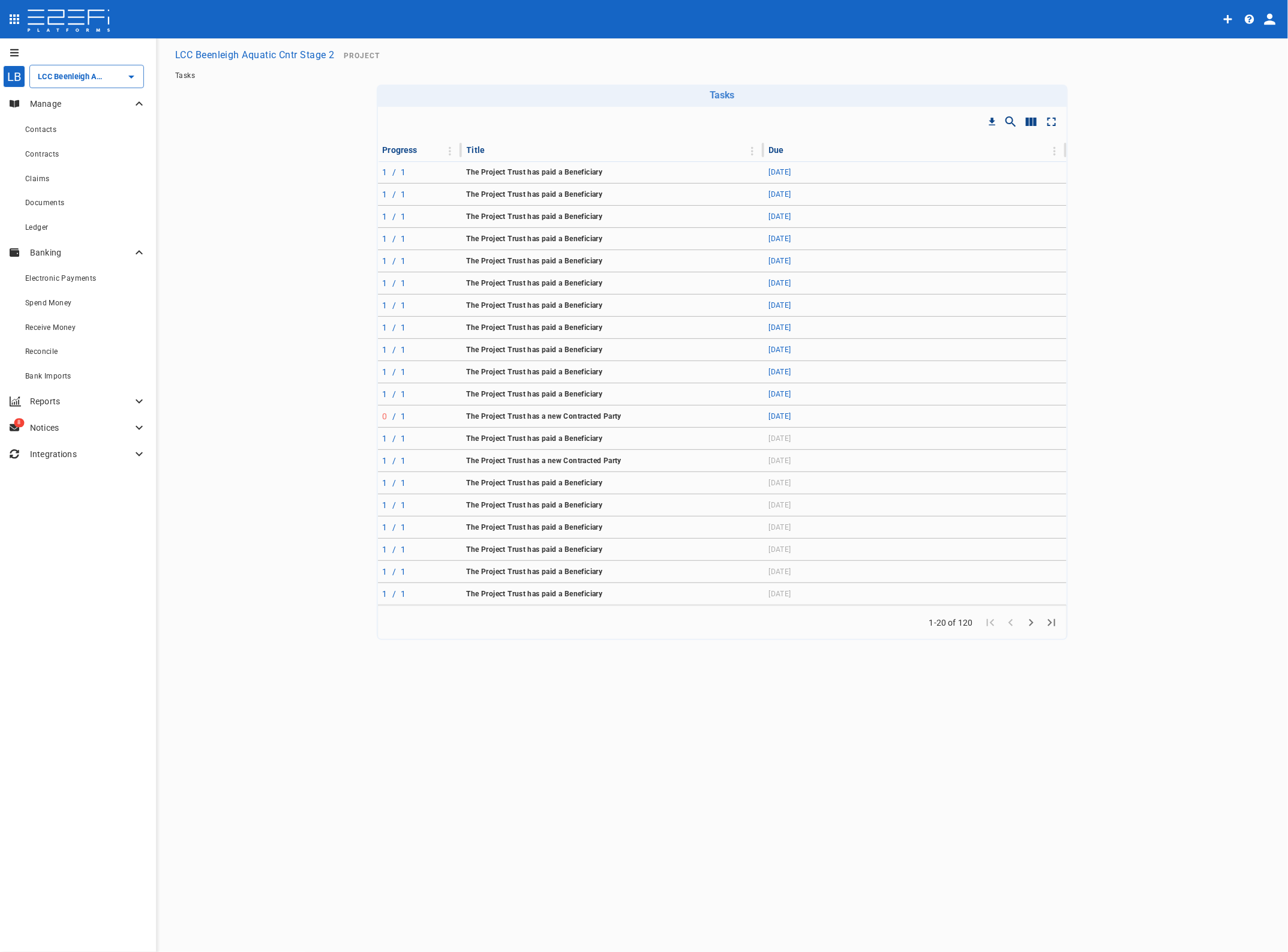
click at [550, 394] on span "The Project Trust has paid a Beneficiary" at bounding box center [535, 394] width 136 height 9
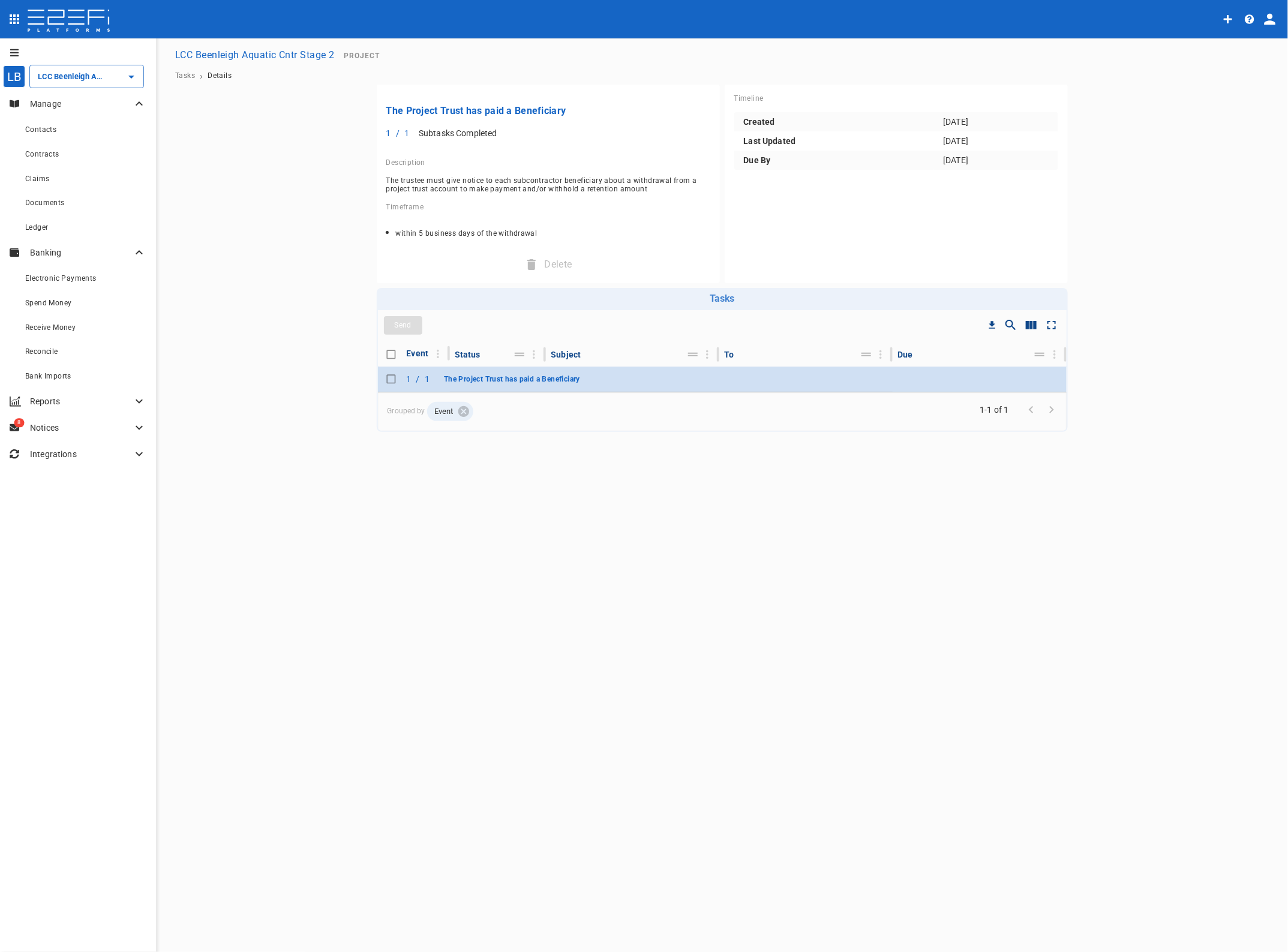
click at [462, 376] on span "The Project Trust has paid a Beneficiary" at bounding box center [512, 379] width 136 height 9
click at [178, 70] on div "Tasks › Details" at bounding box center [721, 75] width 1103 height 18
click at [41, 419] on div "8 Notices" at bounding box center [77, 428] width 156 height 26
click at [38, 452] on span "Tasks" at bounding box center [35, 453] width 20 height 9
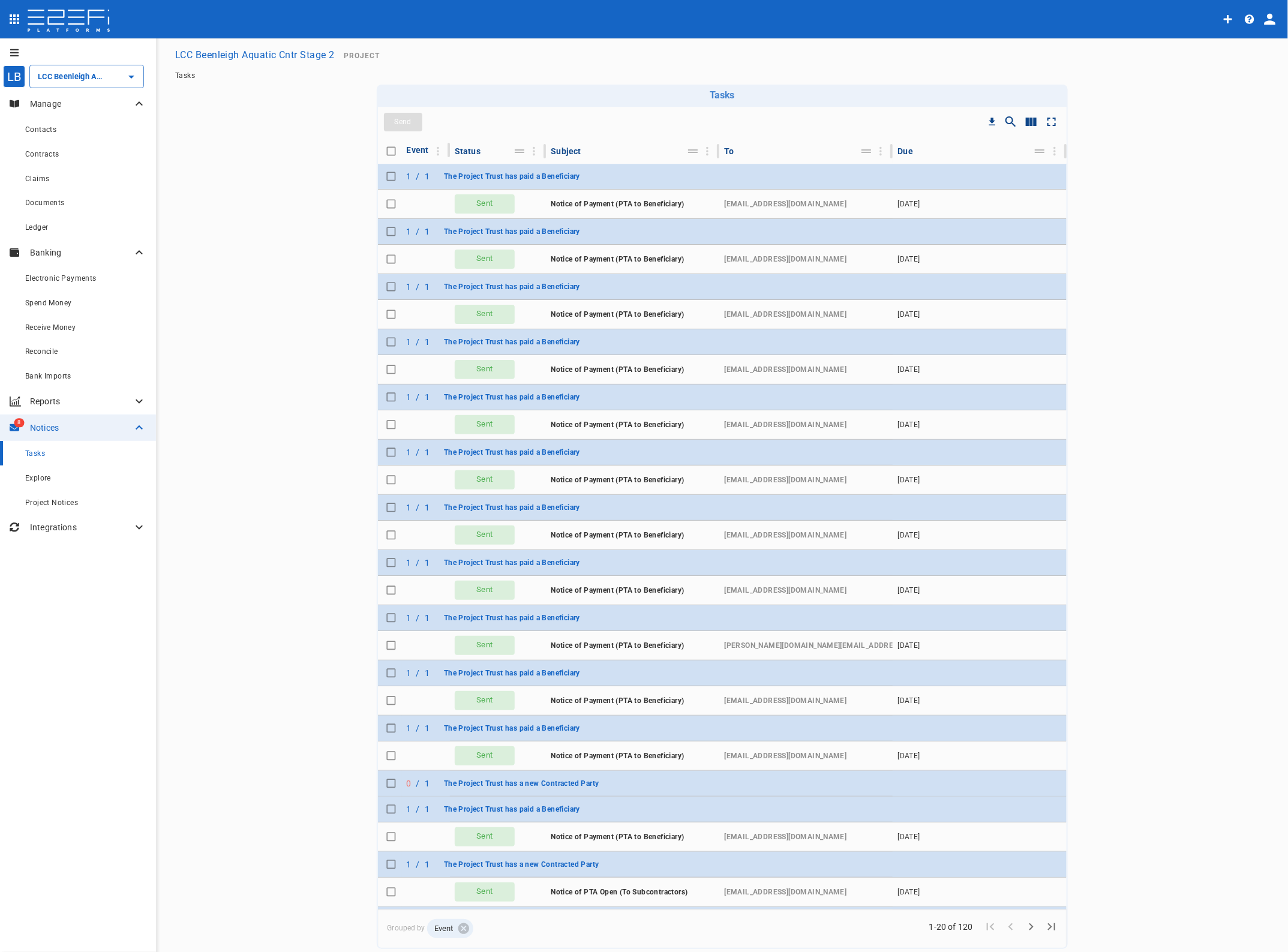
click at [383, 784] on input "Toggle select row" at bounding box center [391, 784] width 17 height 17
checkbox input "true"
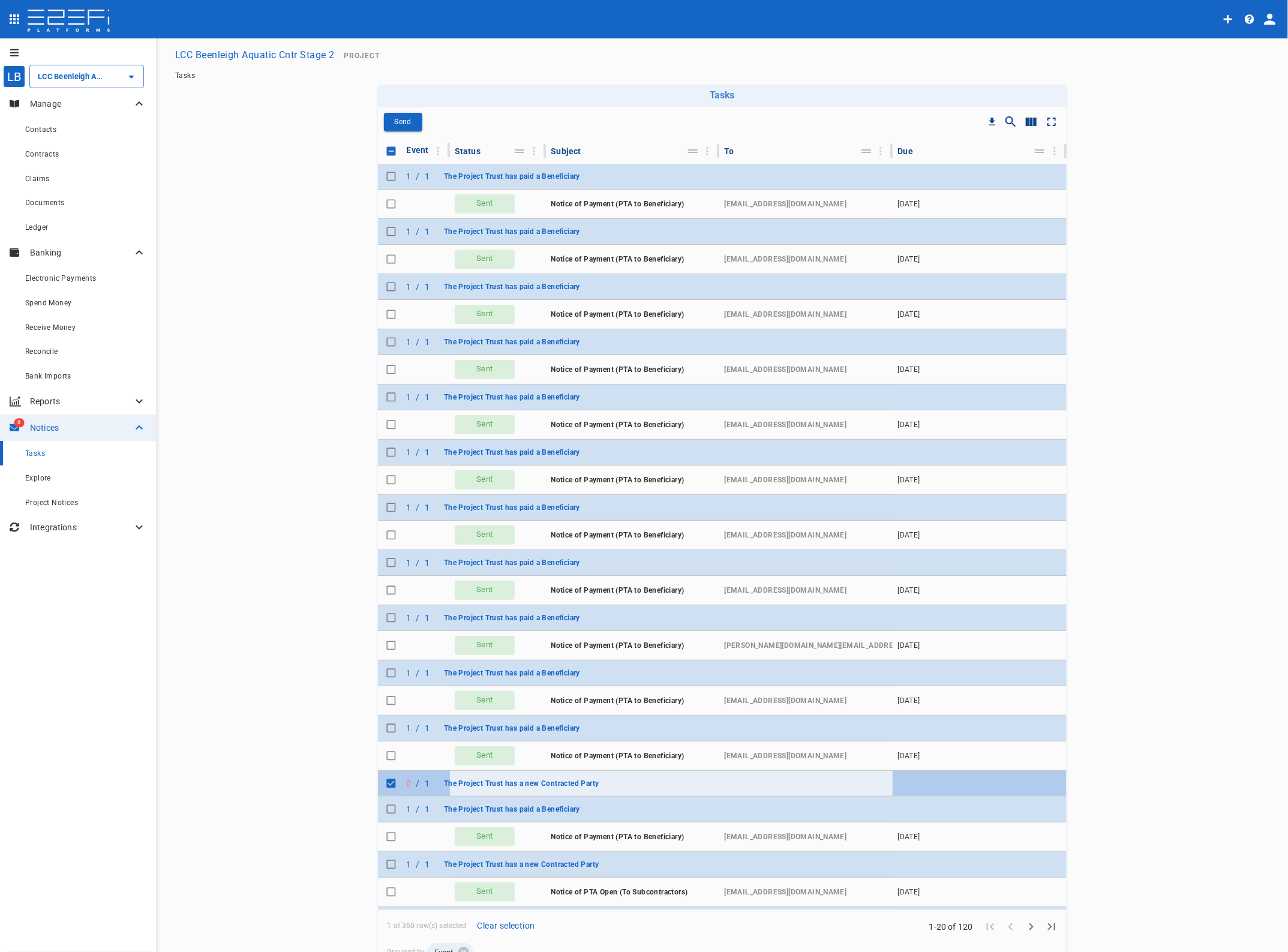
click at [469, 784] on span "The Project Trust has a new Contracted Party" at bounding box center [522, 784] width 155 height 9
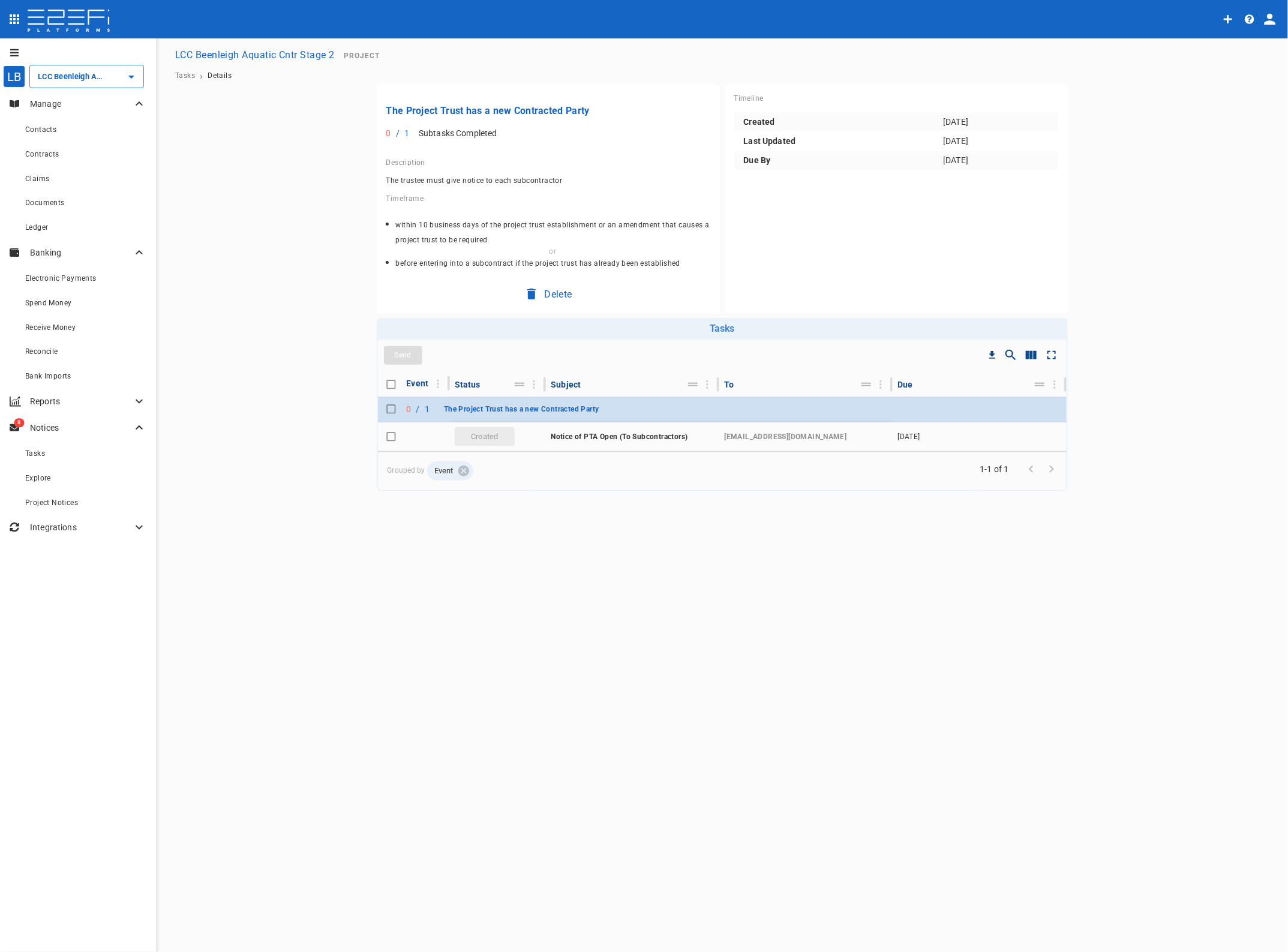
click at [393, 435] on input "Toggle select row" at bounding box center [391, 437] width 17 height 17
checkbox input "true"
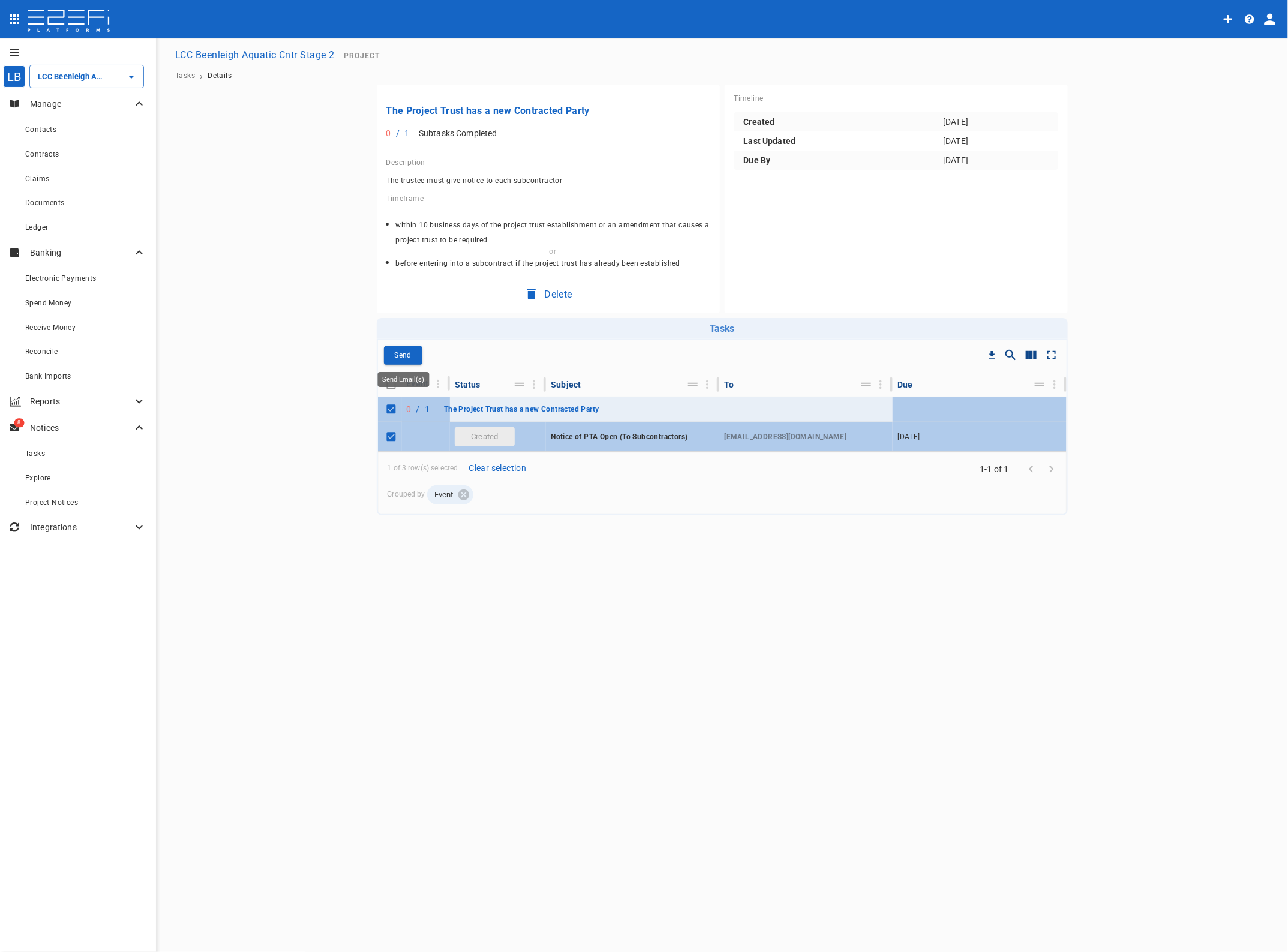
click at [406, 355] on p "Send" at bounding box center [403, 355] width 17 height 14
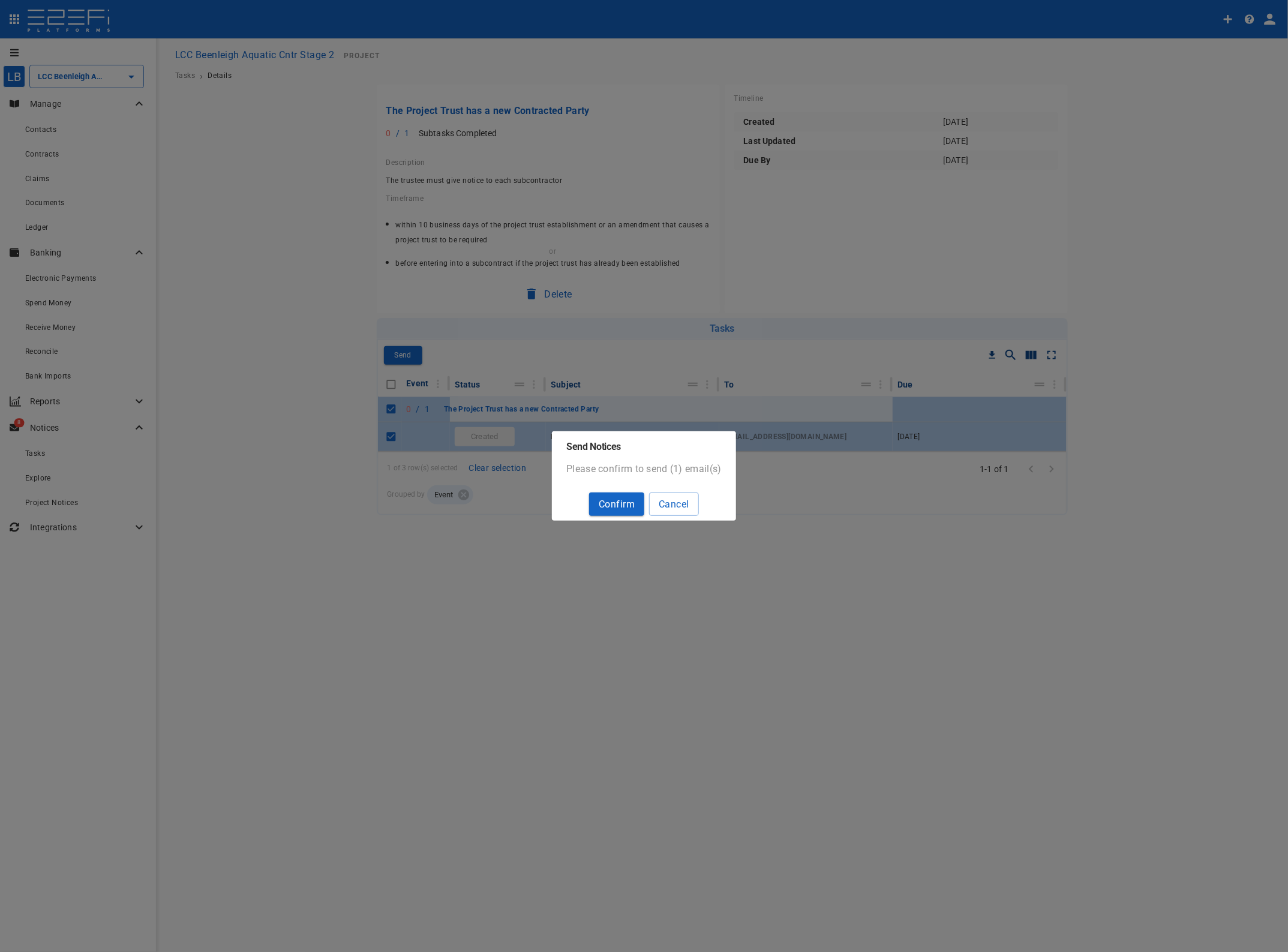
click at [610, 498] on button "Confirm" at bounding box center [616, 504] width 55 height 24
checkbox input "false"
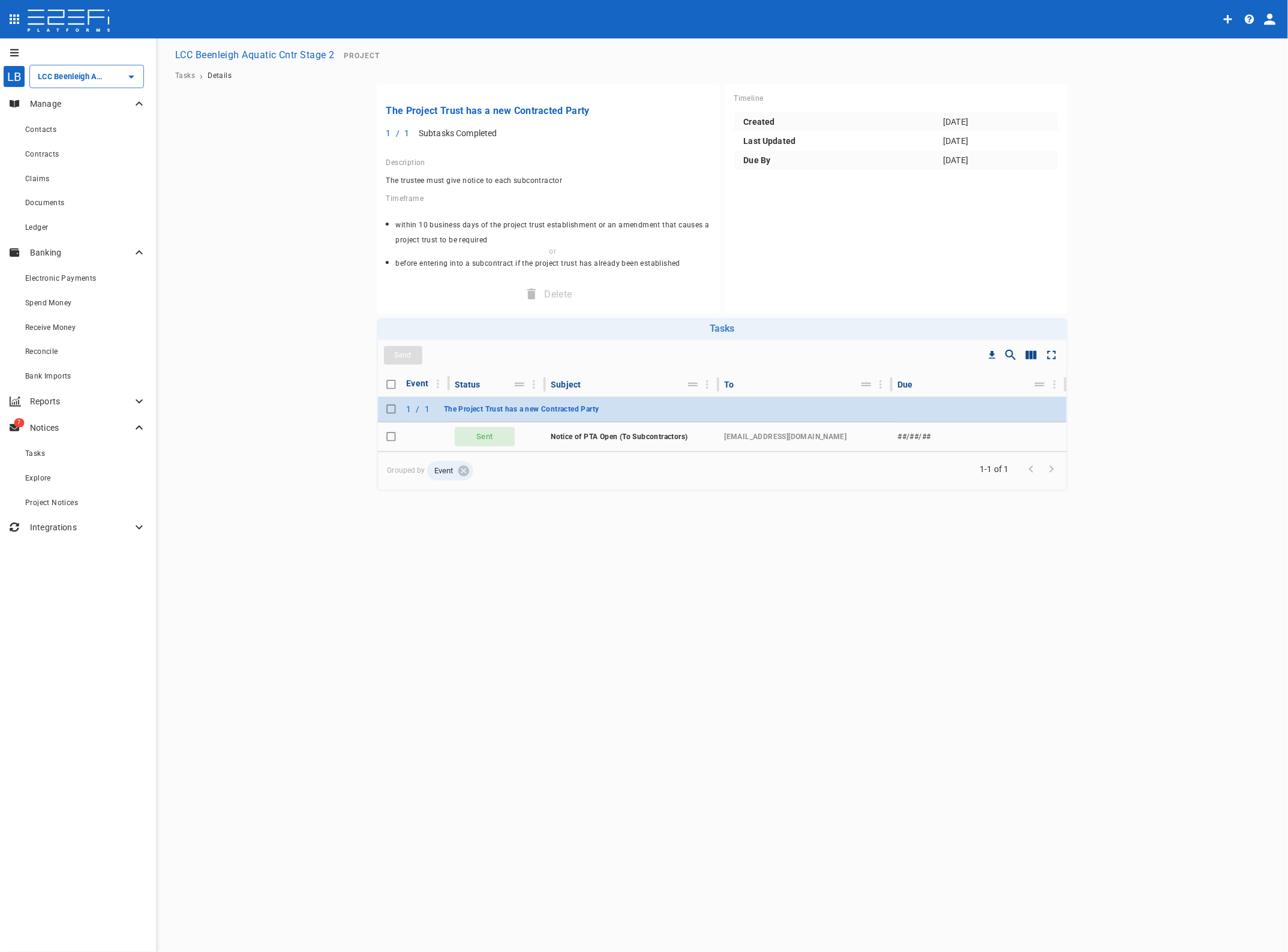
click at [73, 74] on input "LCC Beenleigh Aquatic Cntr Stage 2" at bounding box center [70, 76] width 70 height 12
click at [55, 214] on p "LCC Beenleigh A..." at bounding box center [59, 217] width 79 height 14
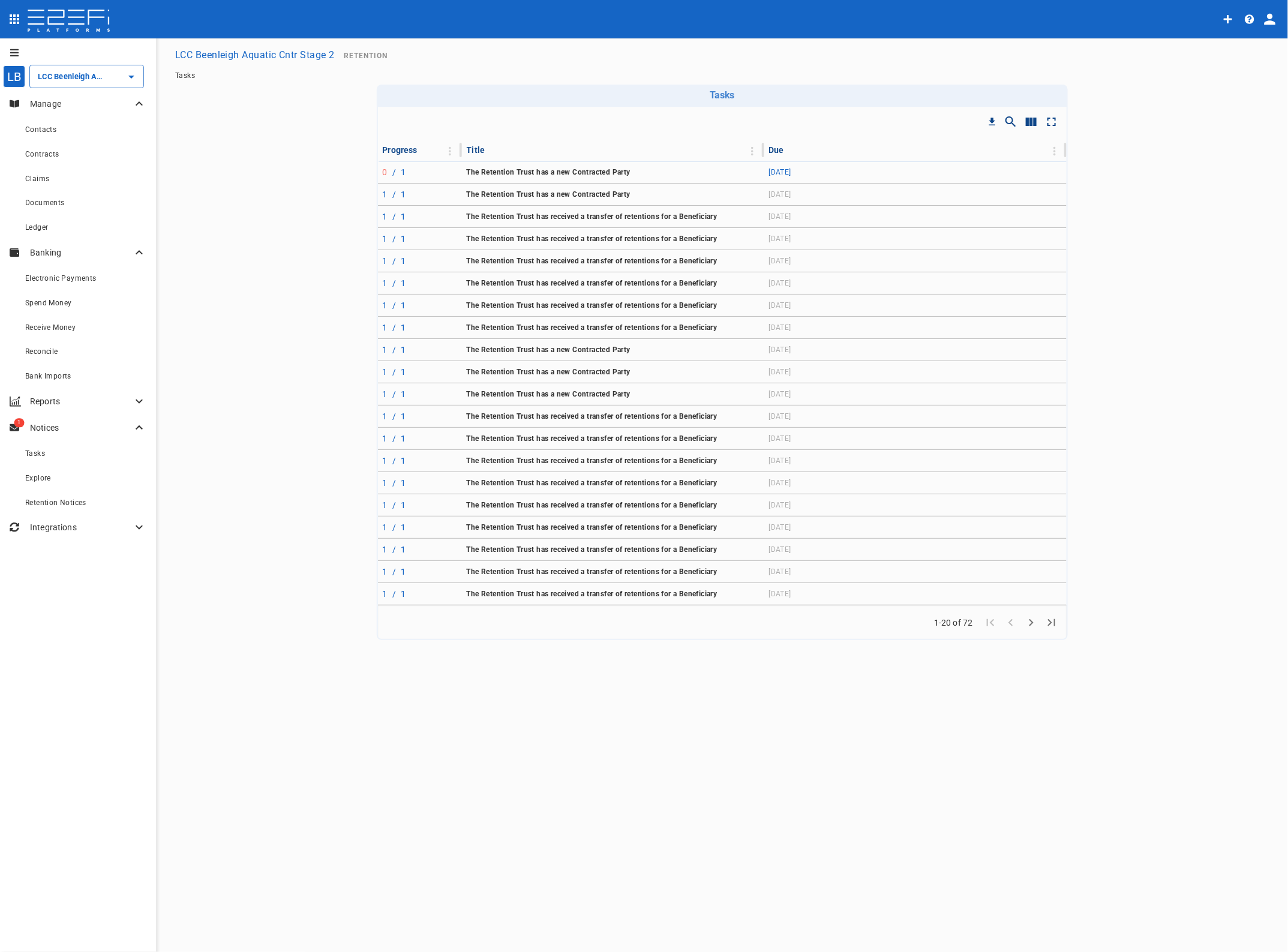
click at [462, 170] on td "The Retention Trust has a new Contracted Party" at bounding box center [613, 172] width 302 height 22
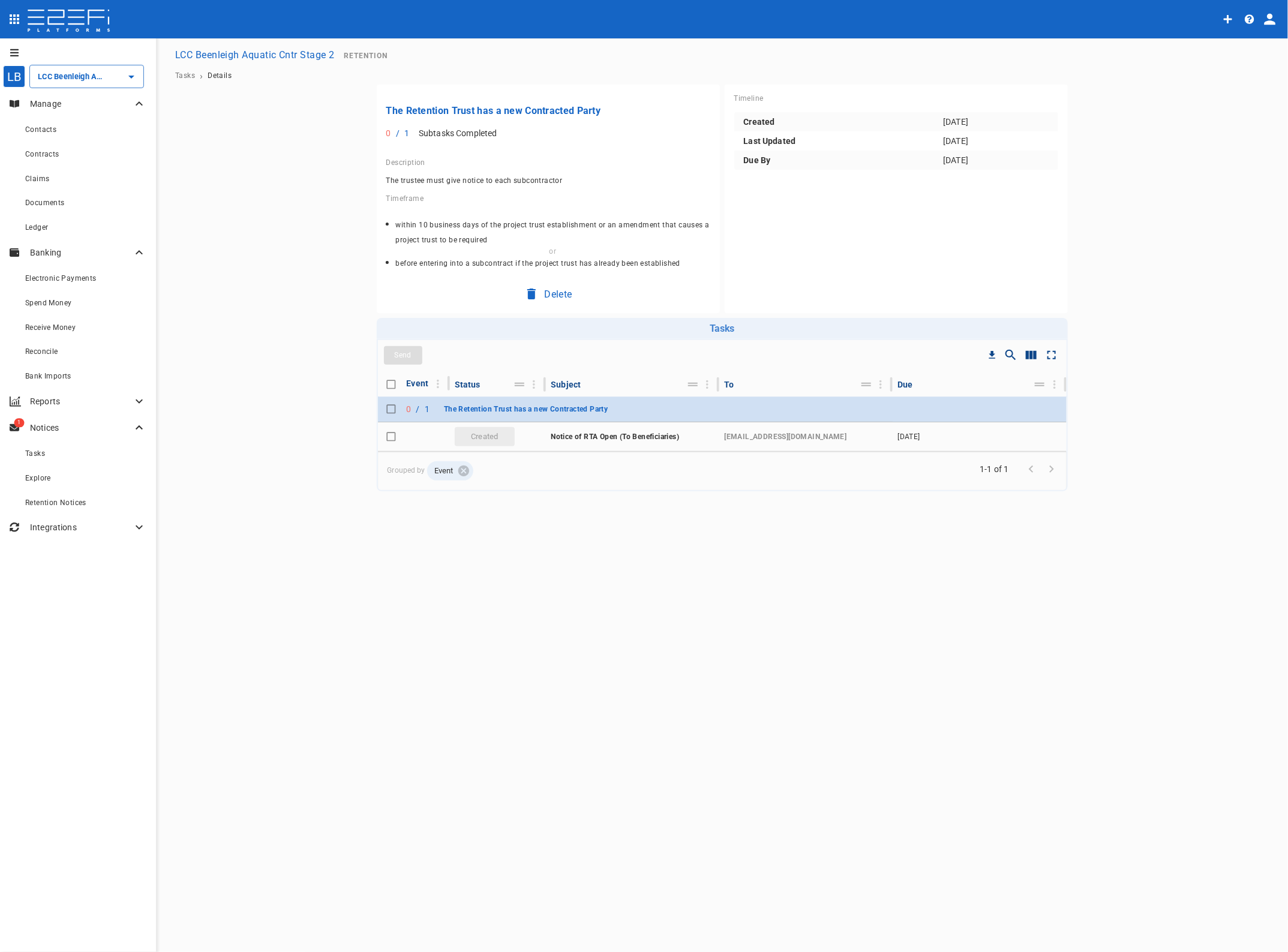
click at [388, 436] on input "Toggle select row" at bounding box center [391, 437] width 17 height 17
checkbox input "true"
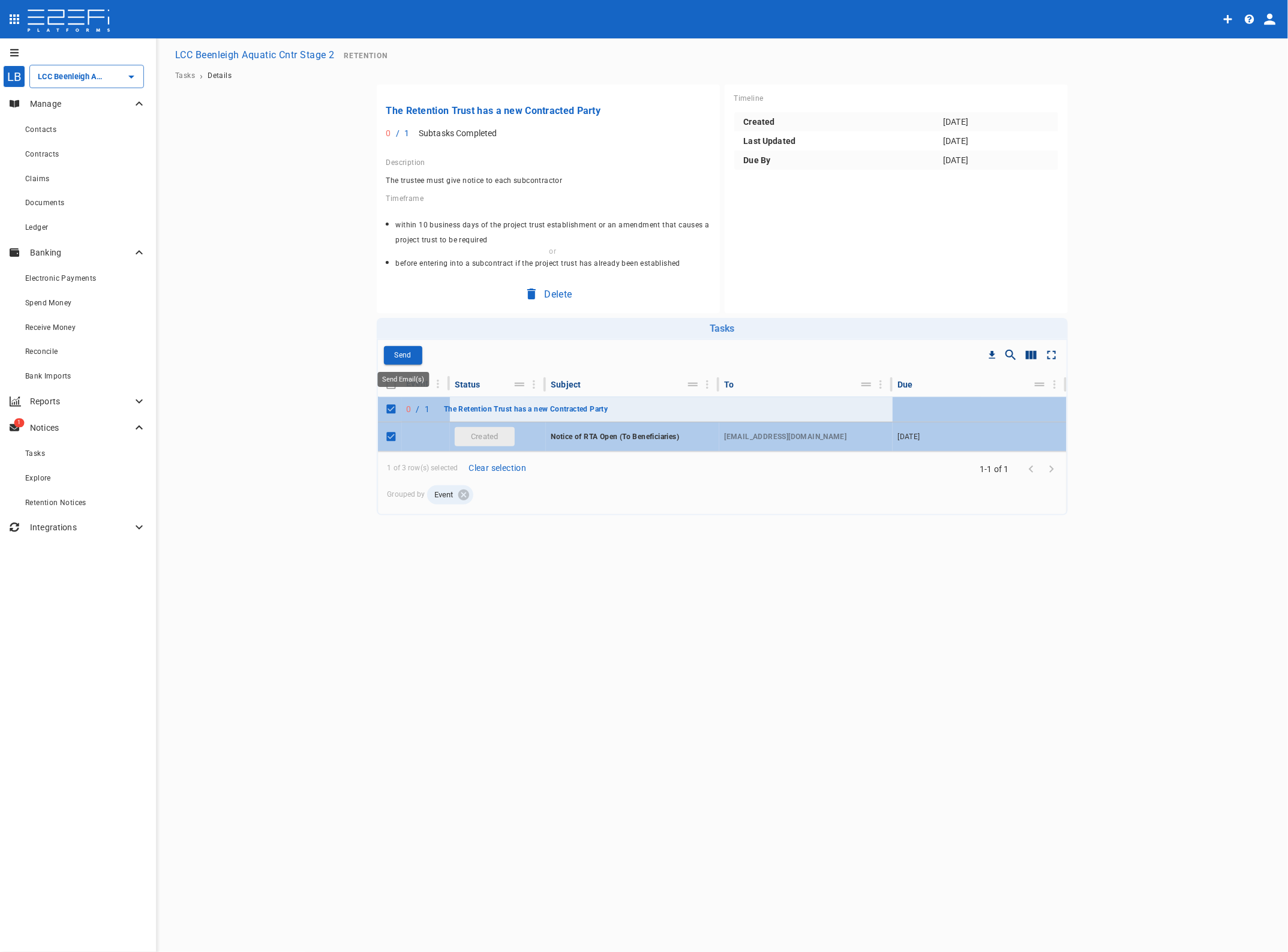
click at [404, 350] on p "Send" at bounding box center [403, 355] width 17 height 14
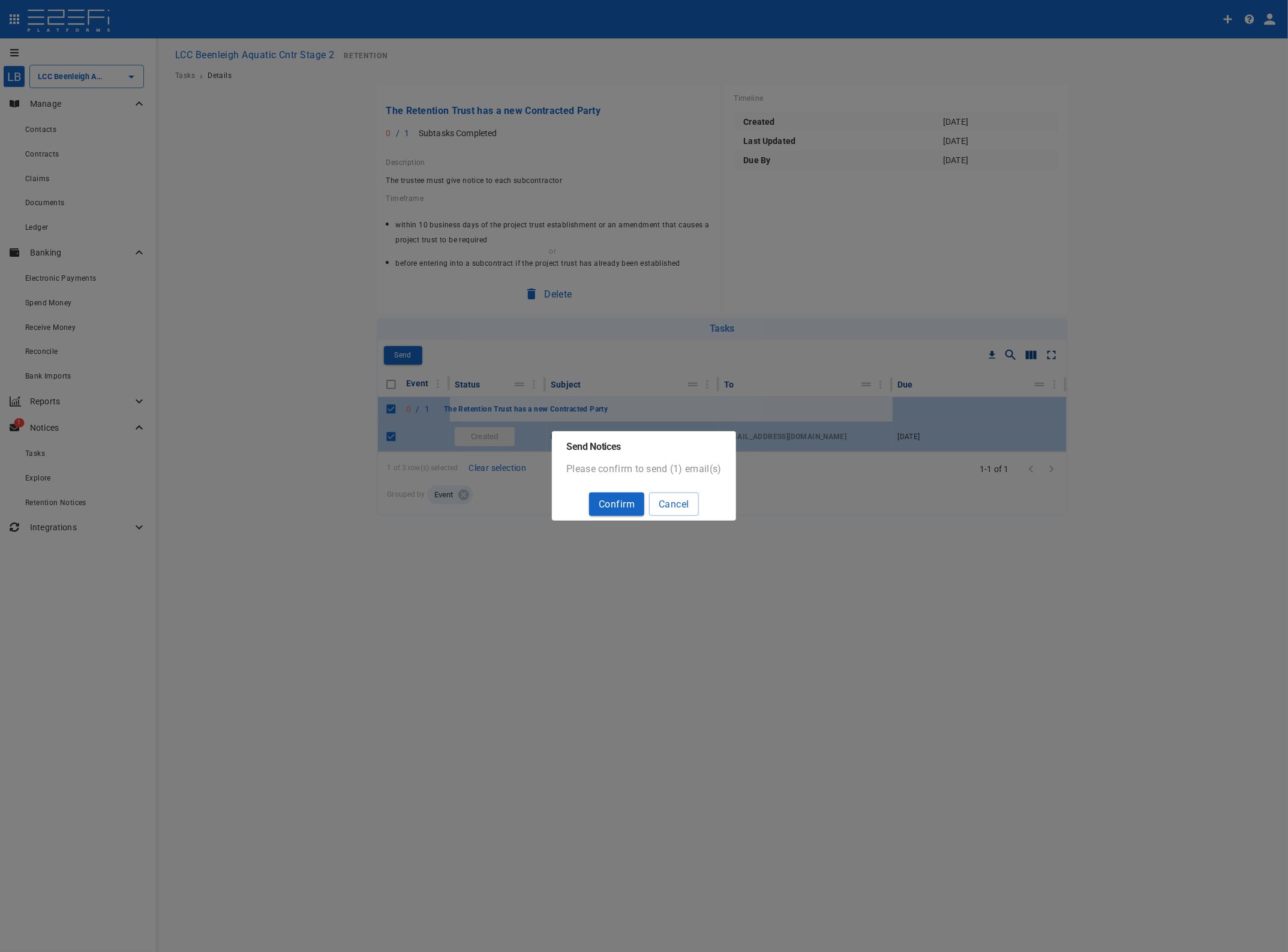
click at [622, 501] on button "Confirm" at bounding box center [616, 504] width 55 height 24
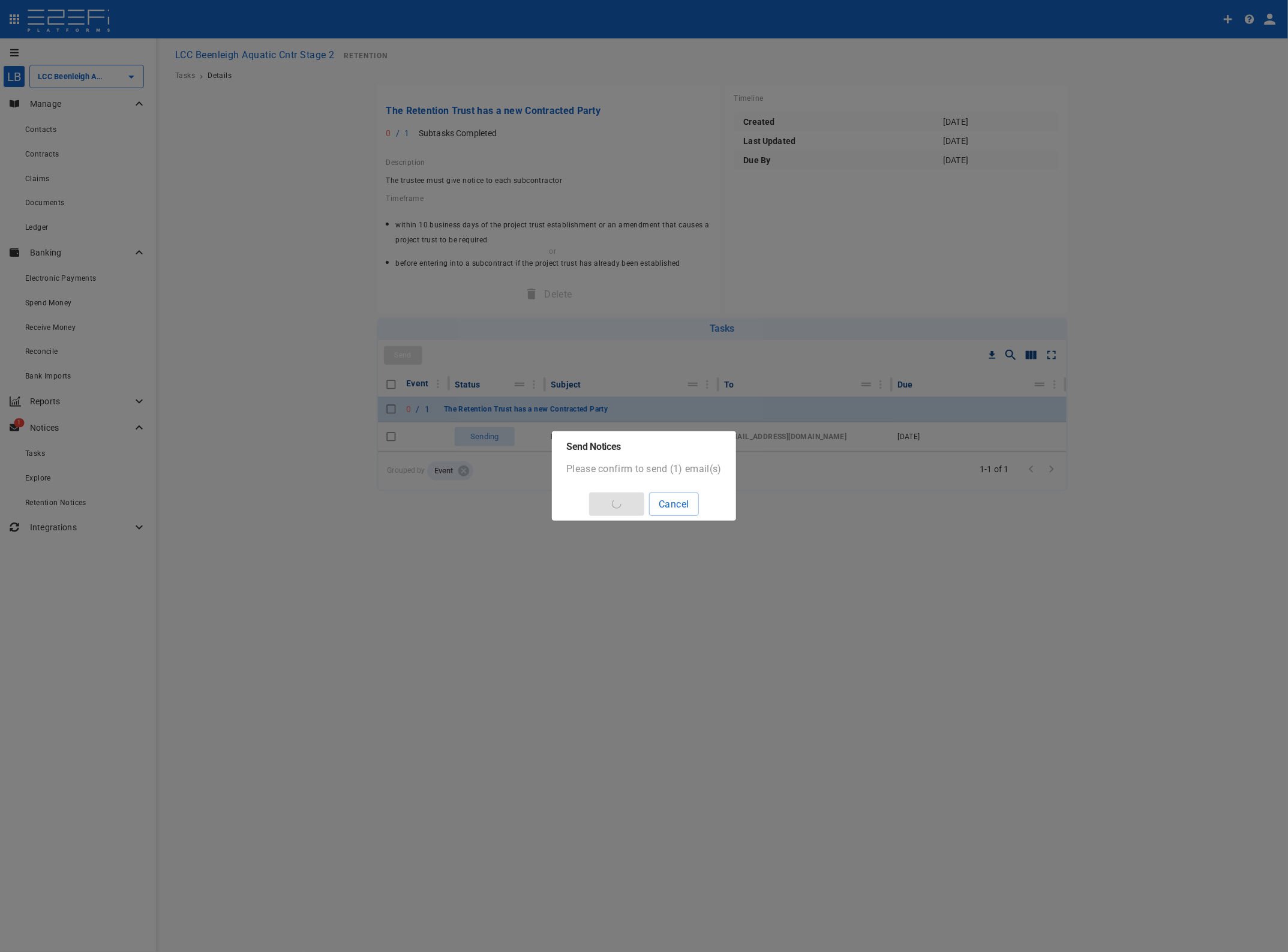
checkbox input "false"
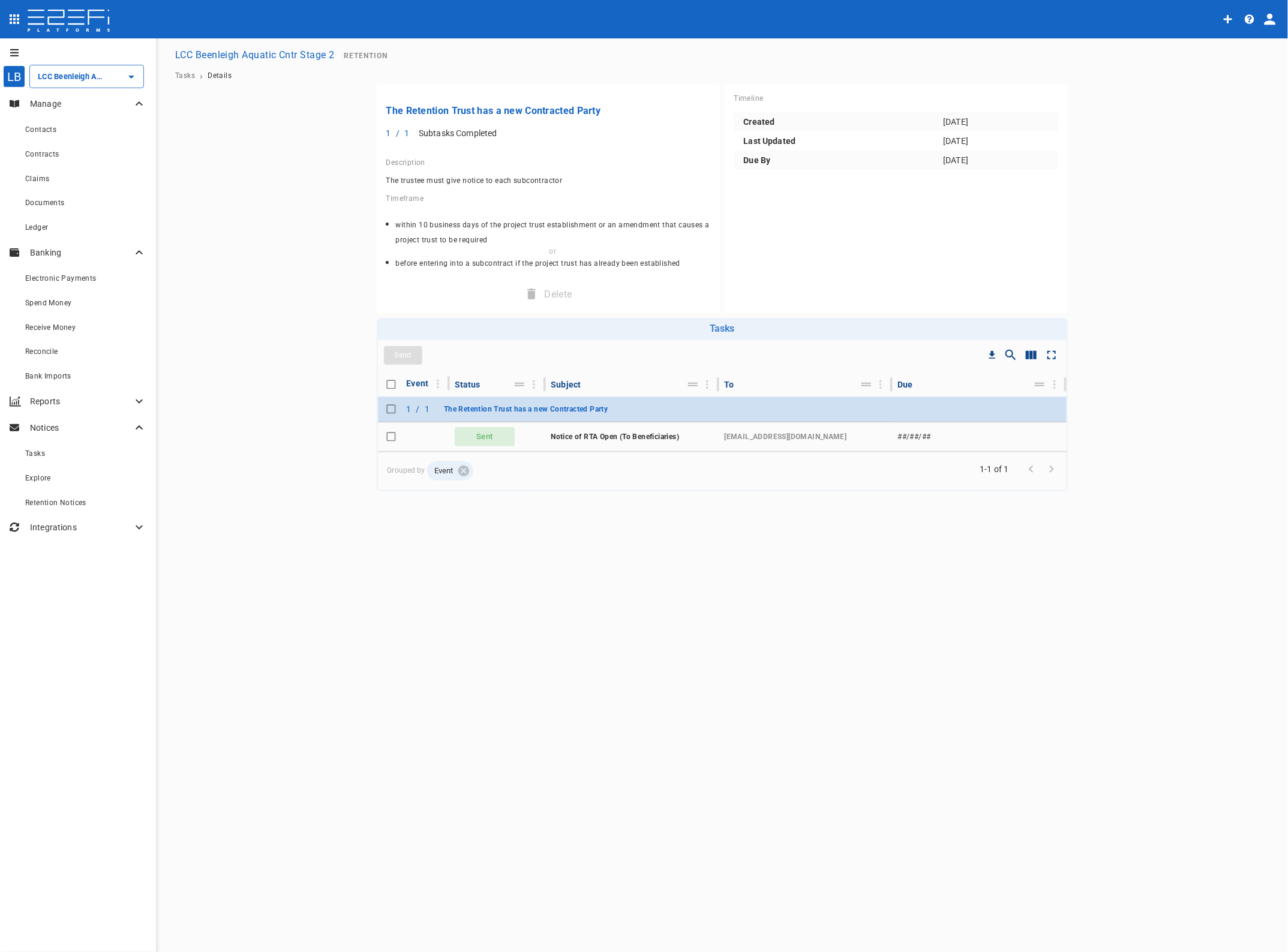
click at [187, 77] on span "Tasks" at bounding box center [184, 76] width 20 height 9
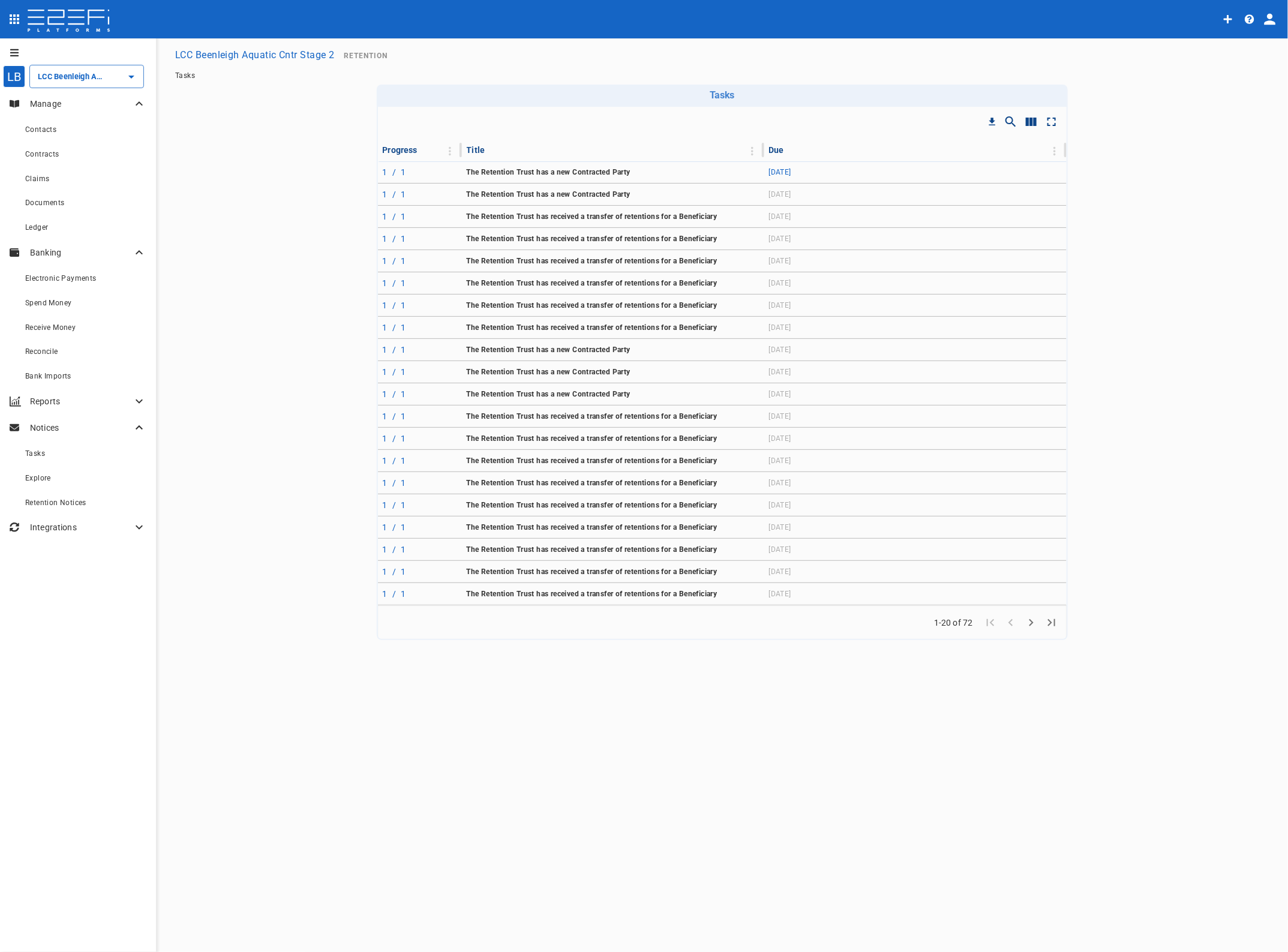
click at [502, 193] on span "The Retention Trust has a new Contracted Party" at bounding box center [548, 194] width 163 height 9
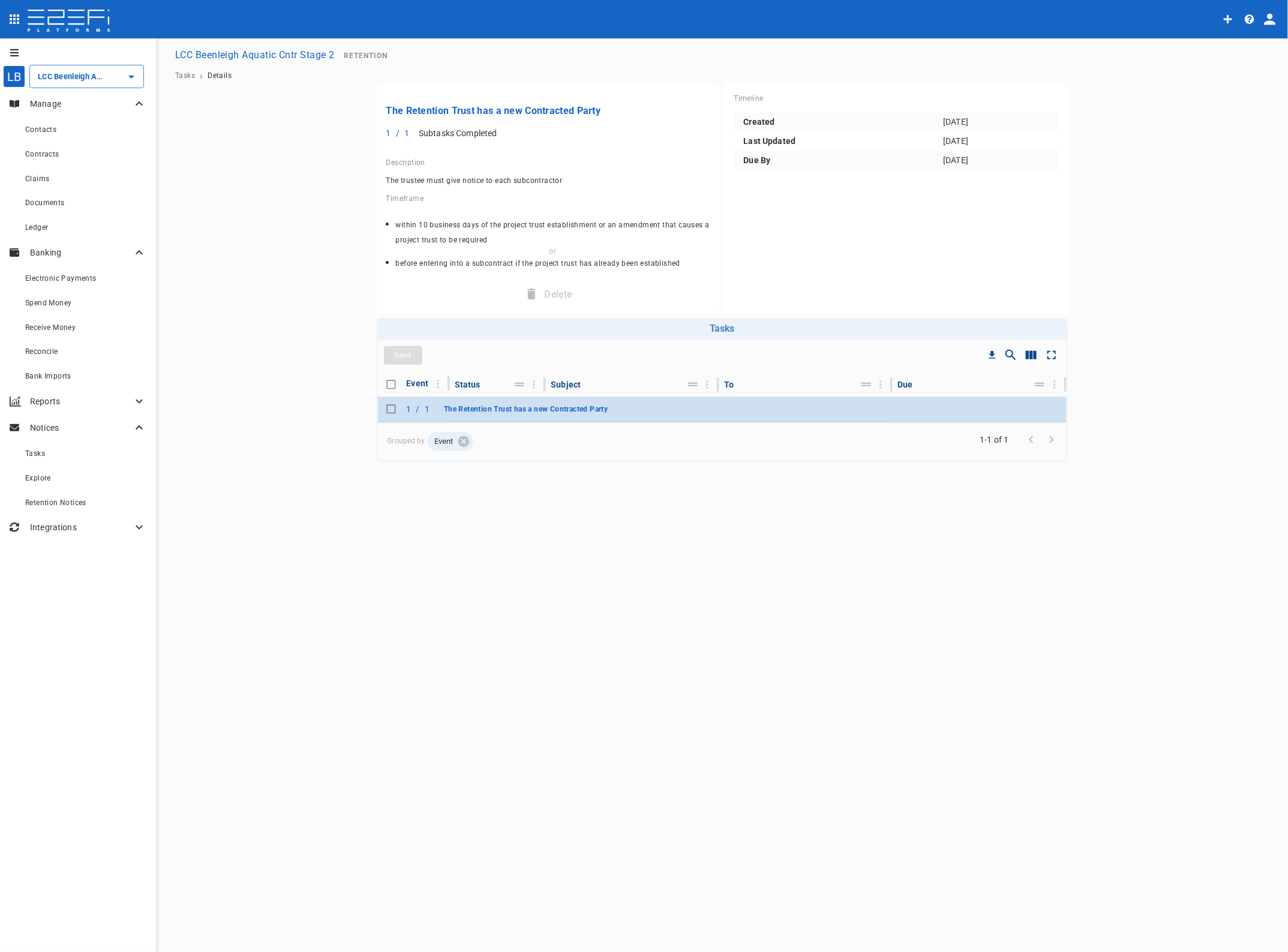
click at [469, 411] on span "The Retention Trust has a new Contracted Party" at bounding box center [525, 408] width 163 height 9
click at [180, 74] on span "Tasks" at bounding box center [184, 76] width 20 height 9
